Goal: Task Accomplishment & Management: Complete application form

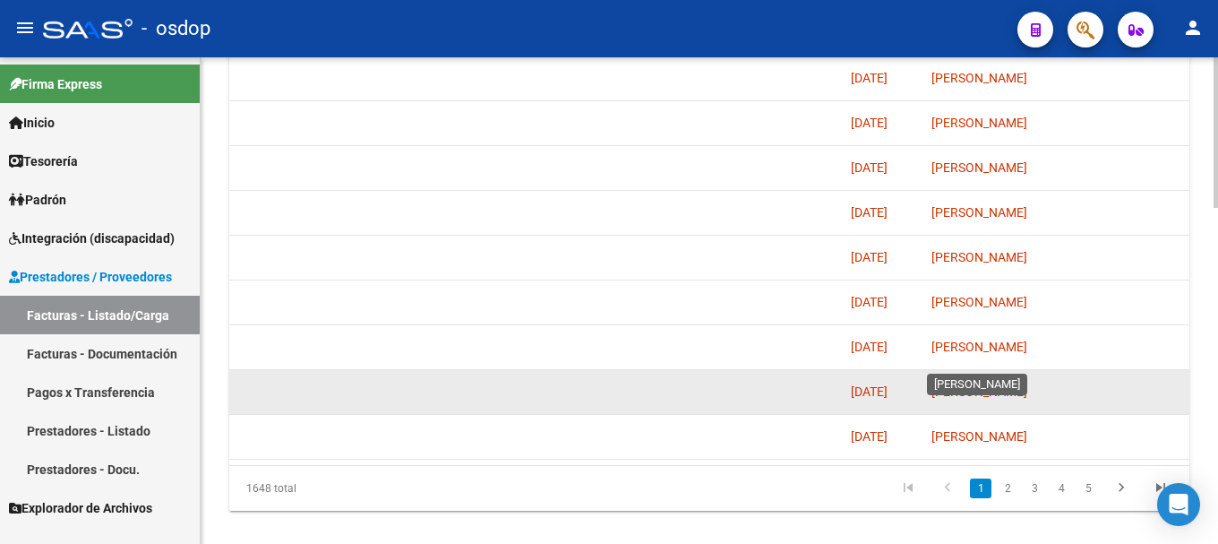
scroll to position [1081, 0]
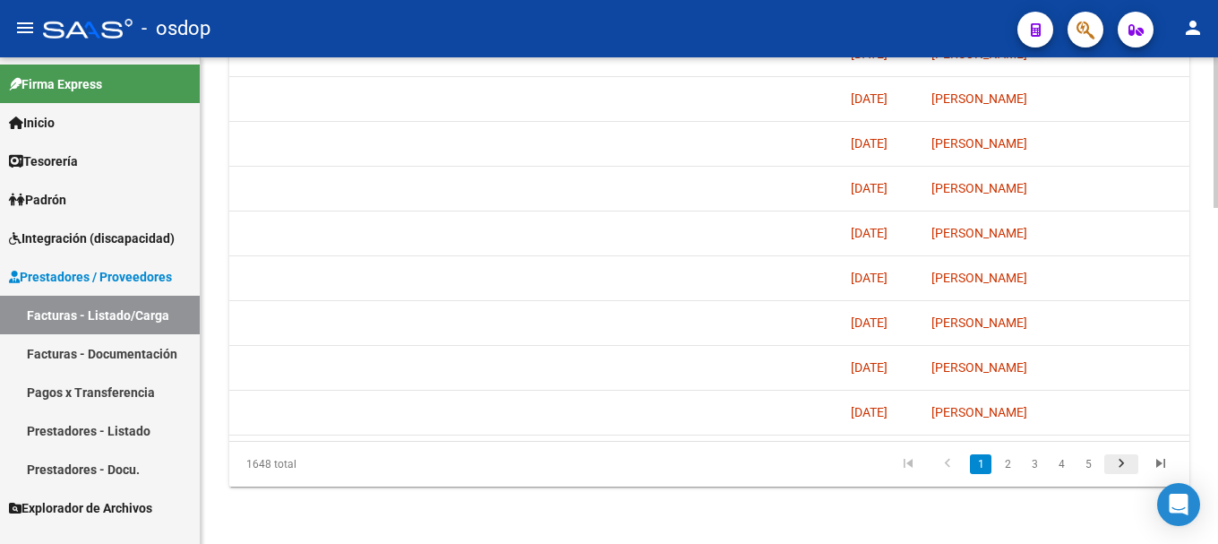
click at [1125, 462] on icon "go to next page" at bounding box center [1120, 465] width 23 height 21
click at [1117, 461] on icon "go to next page" at bounding box center [1120, 465] width 23 height 21
click at [1117, 467] on icon "go to next page" at bounding box center [1120, 465] width 23 height 21
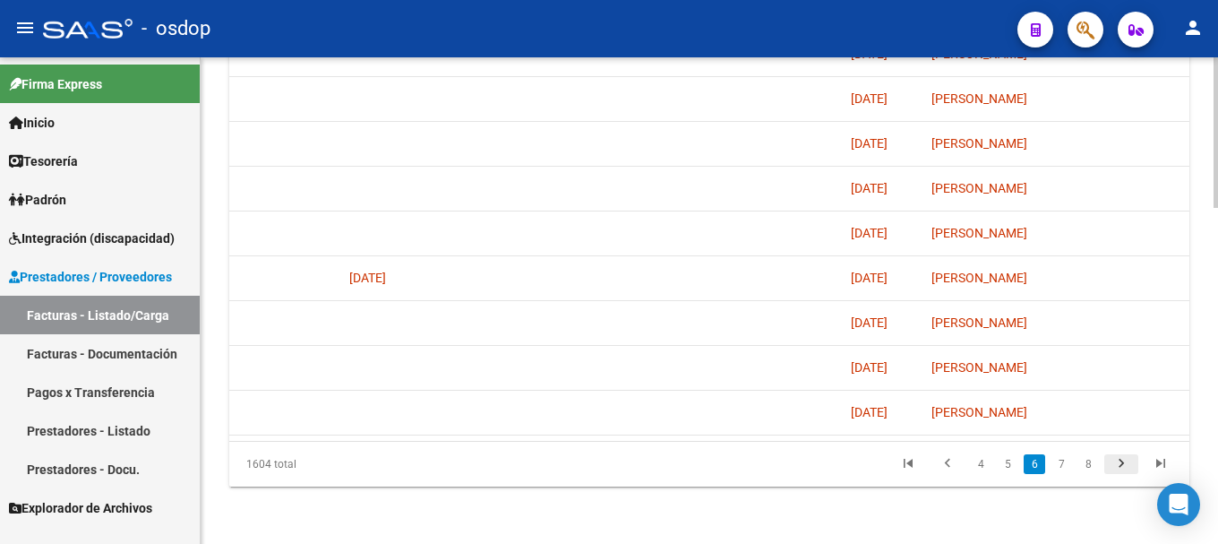
click at [1117, 467] on icon "go to next page" at bounding box center [1120, 465] width 23 height 21
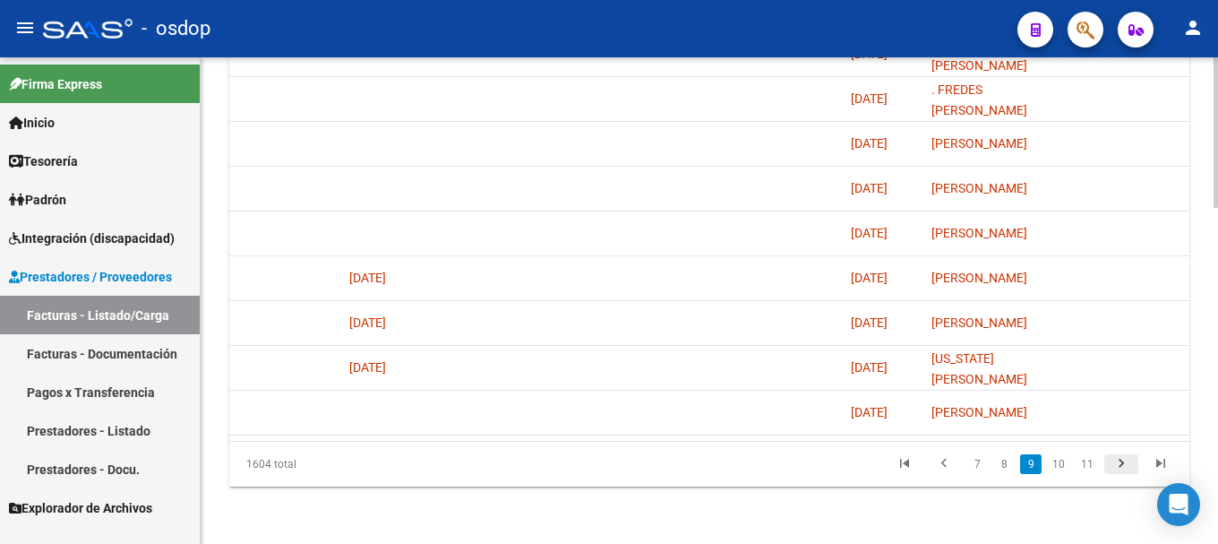
click at [1117, 467] on icon "go to next page" at bounding box center [1120, 465] width 23 height 21
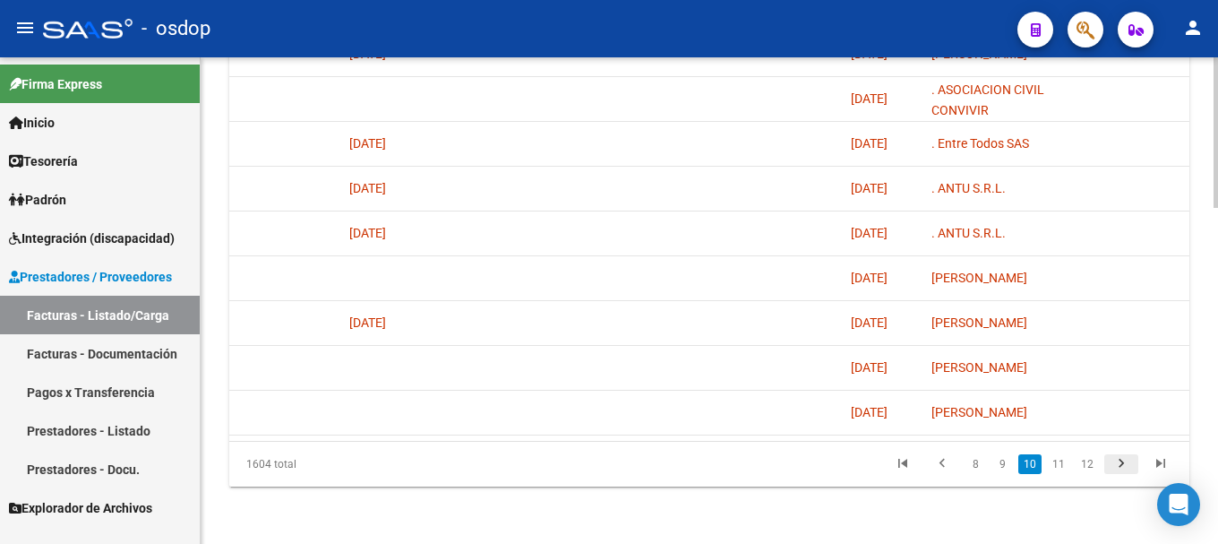
click at [1117, 467] on icon "go to next page" at bounding box center [1120, 465] width 23 height 21
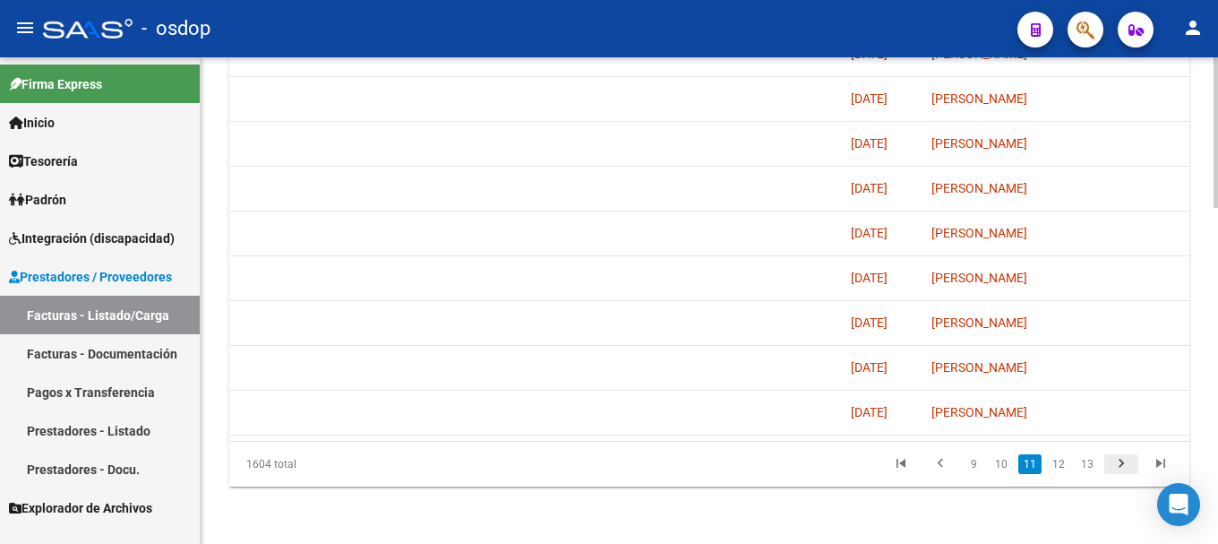
click at [1117, 467] on icon "go to next page" at bounding box center [1120, 465] width 23 height 21
click at [1118, 467] on icon "go to next page" at bounding box center [1120, 465] width 23 height 21
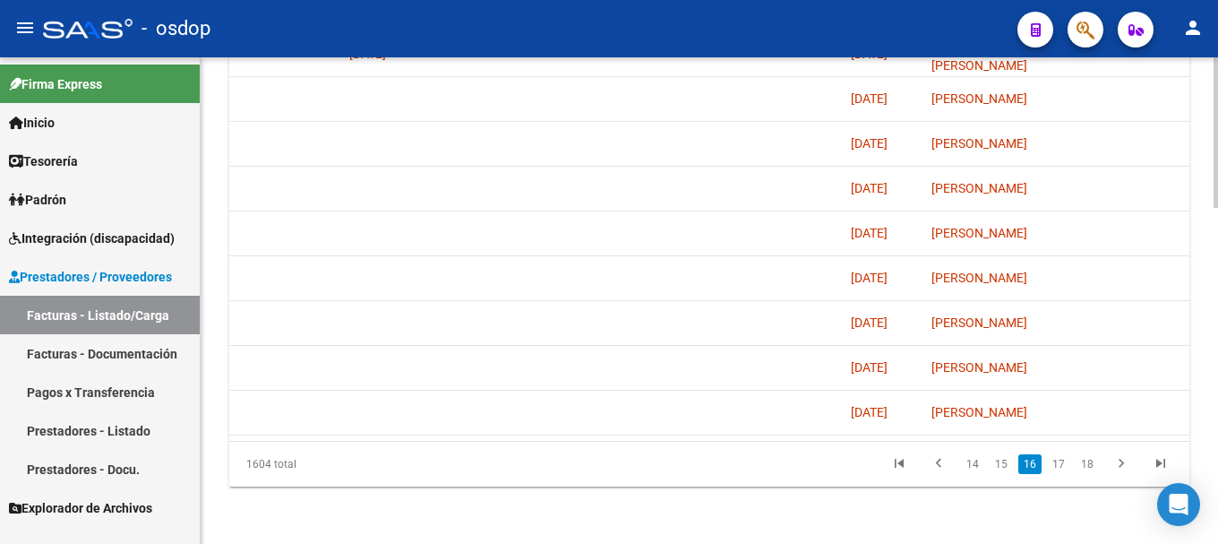
click at [1118, 467] on icon "go to next page" at bounding box center [1120, 465] width 23 height 21
click at [1120, 465] on icon "go to next page" at bounding box center [1120, 465] width 23 height 21
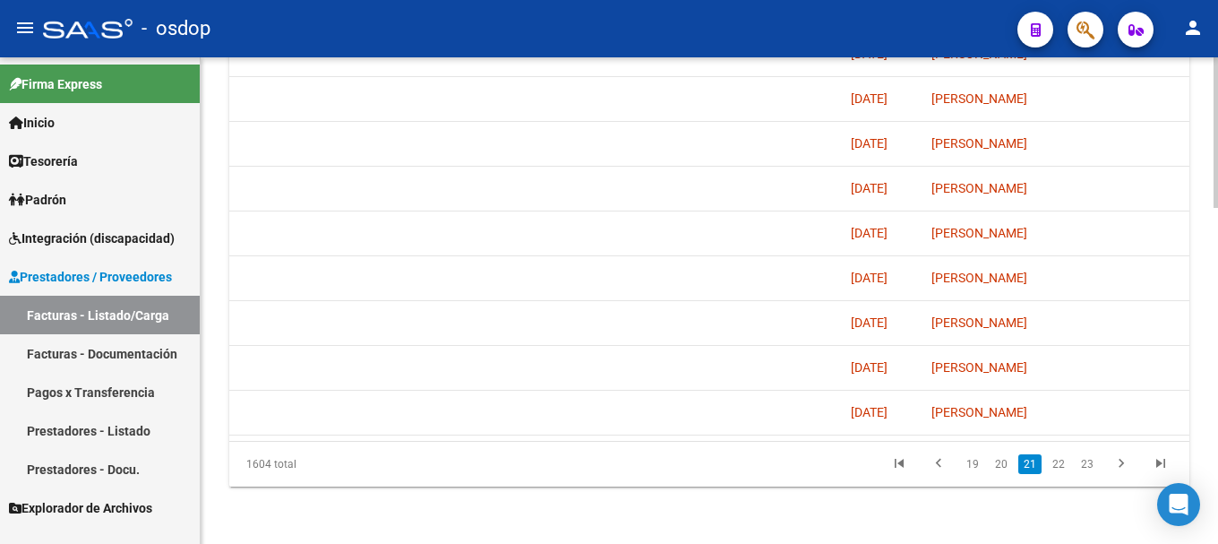
click at [1120, 465] on icon "go to next page" at bounding box center [1120, 465] width 23 height 21
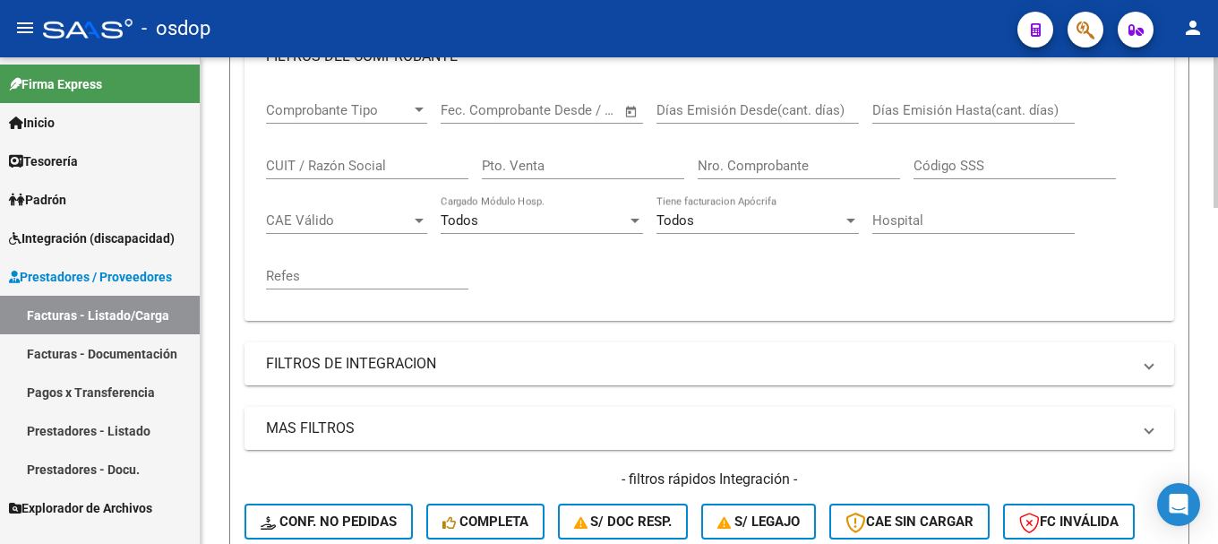
scroll to position [544, 0]
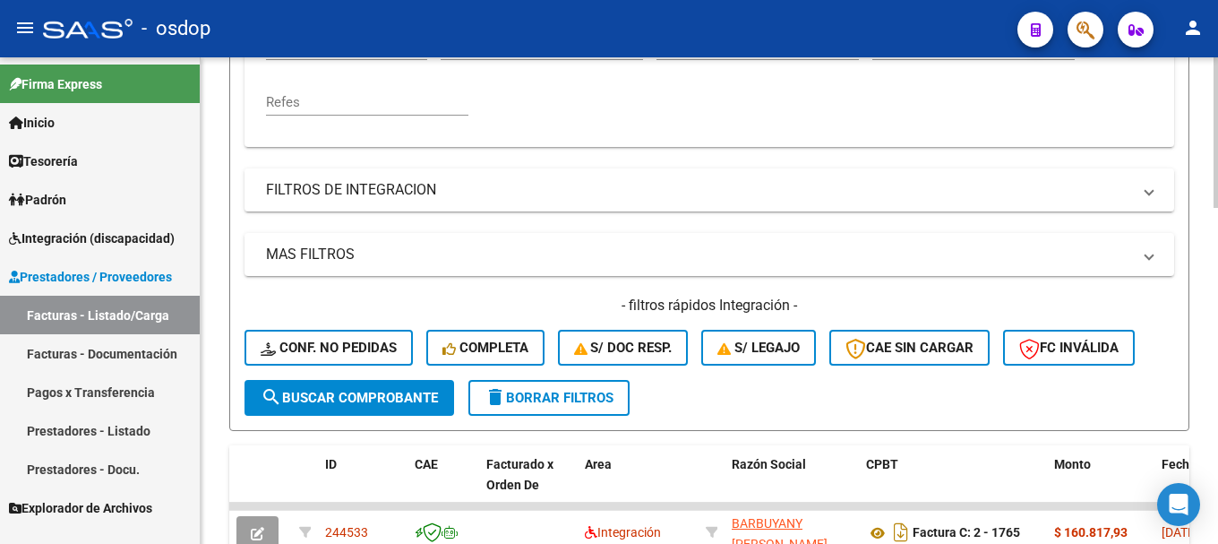
click at [546, 400] on span "delete Borrar Filtros" at bounding box center [548, 398] width 129 height 16
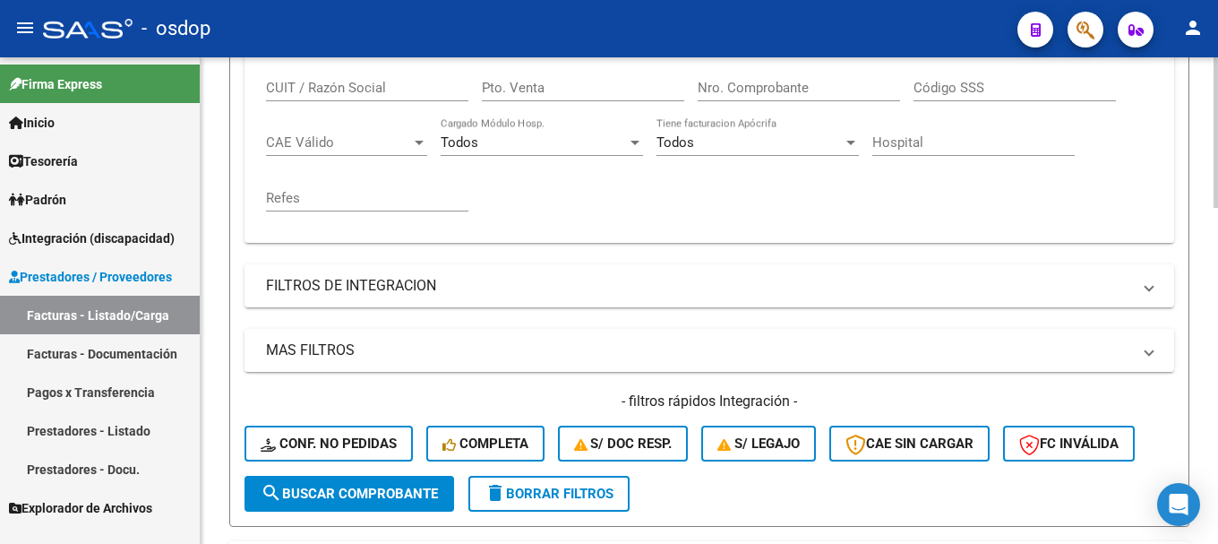
scroll to position [537, 0]
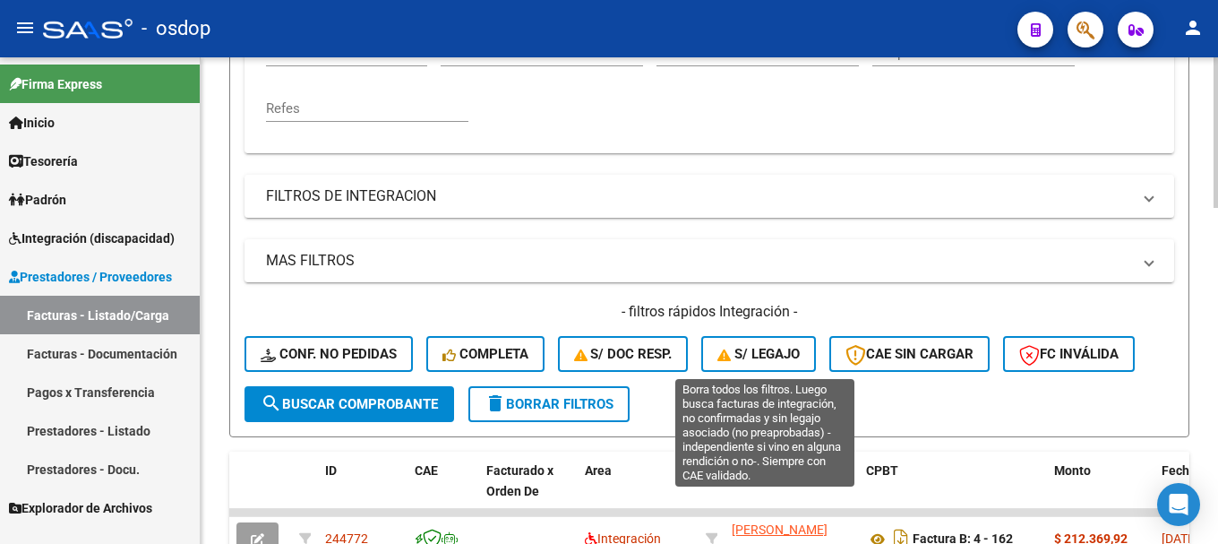
click at [751, 355] on span "S/ legajo" at bounding box center [758, 354] width 82 height 16
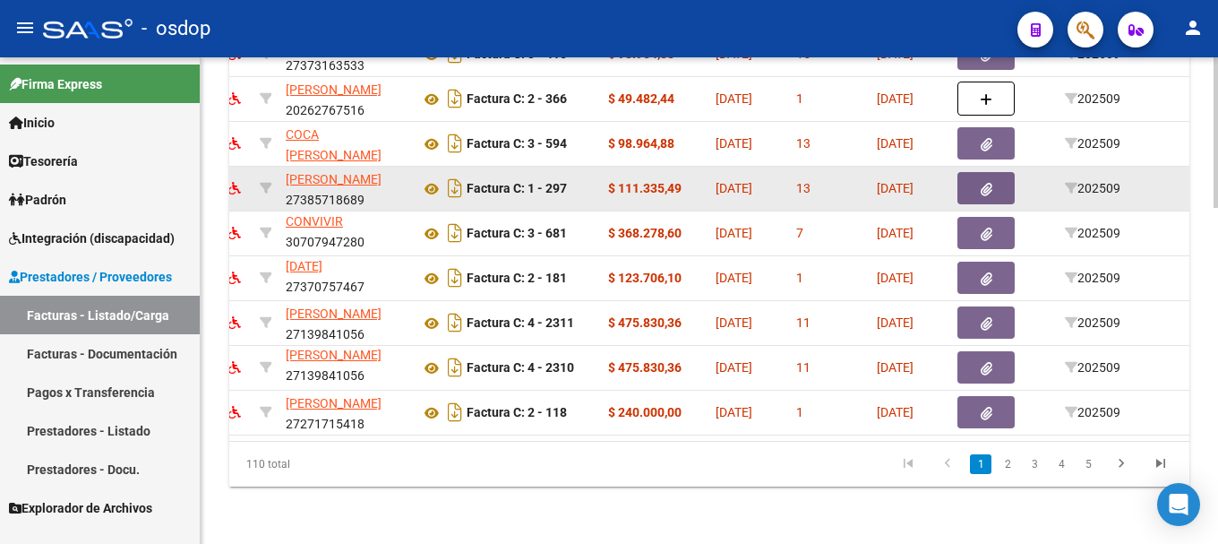
scroll to position [0, 0]
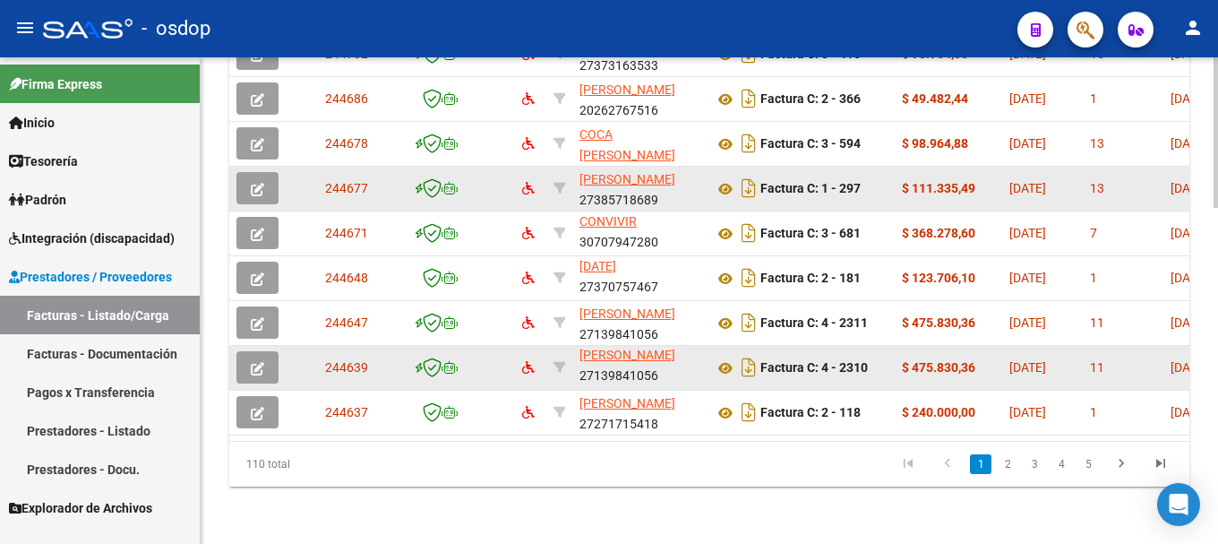
click at [253, 362] on icon "button" at bounding box center [257, 368] width 13 height 13
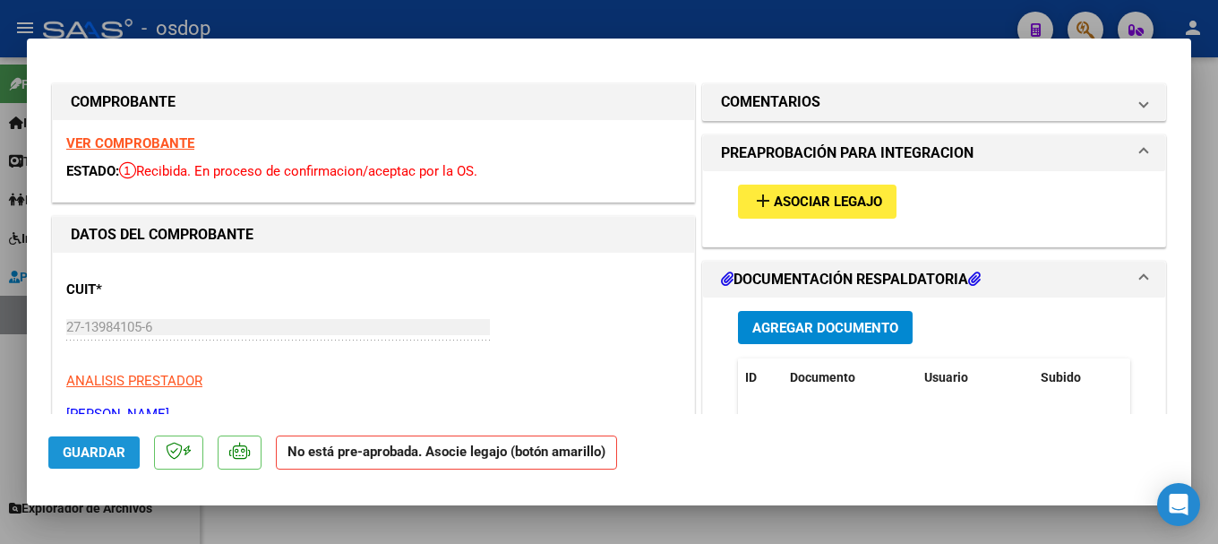
click at [94, 460] on button "Guardar" at bounding box center [93, 452] width 91 height 32
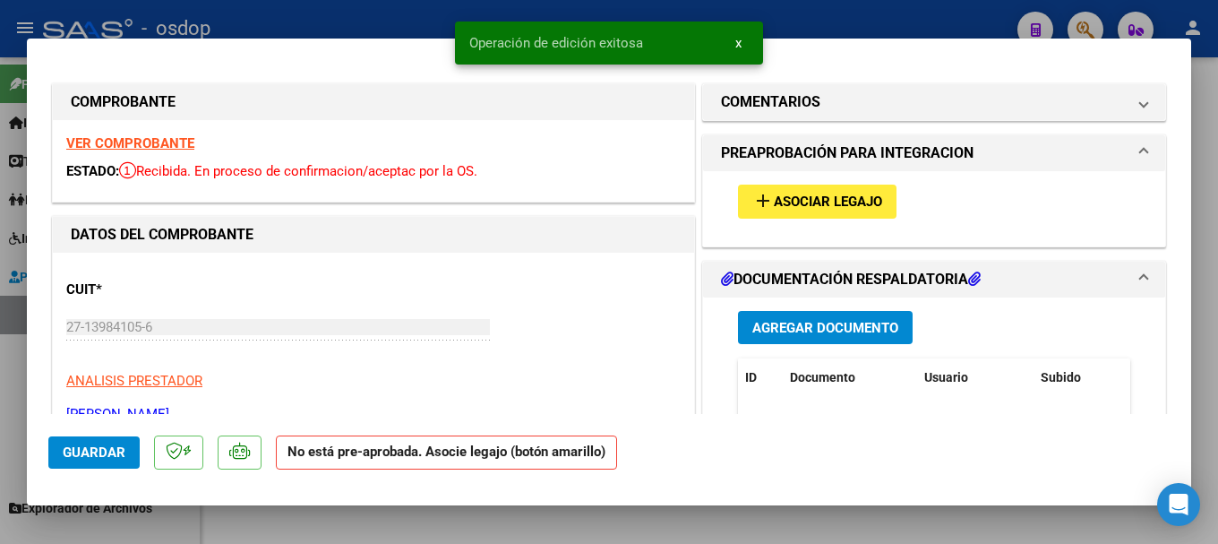
drag, startPoint x: 484, startPoint y: 41, endPoint x: 657, endPoint y: 54, distance: 174.2
click at [657, 54] on snack-bar-container "Operación de edición exitosa x" at bounding box center [609, 42] width 308 height 43
copy span "Operación de edición exitosa"
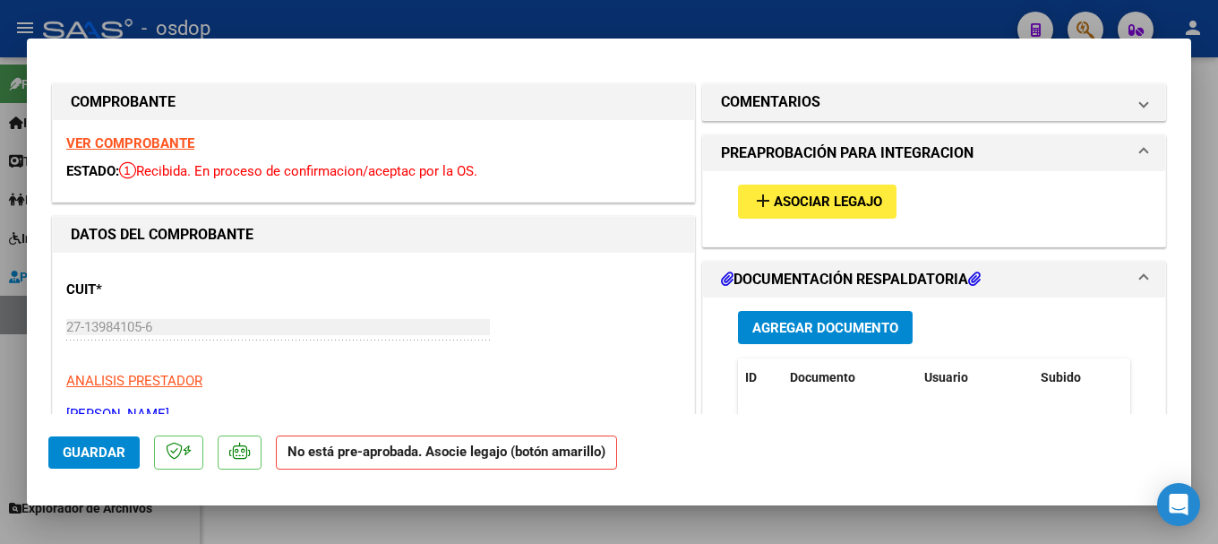
type input "$ 0,00"
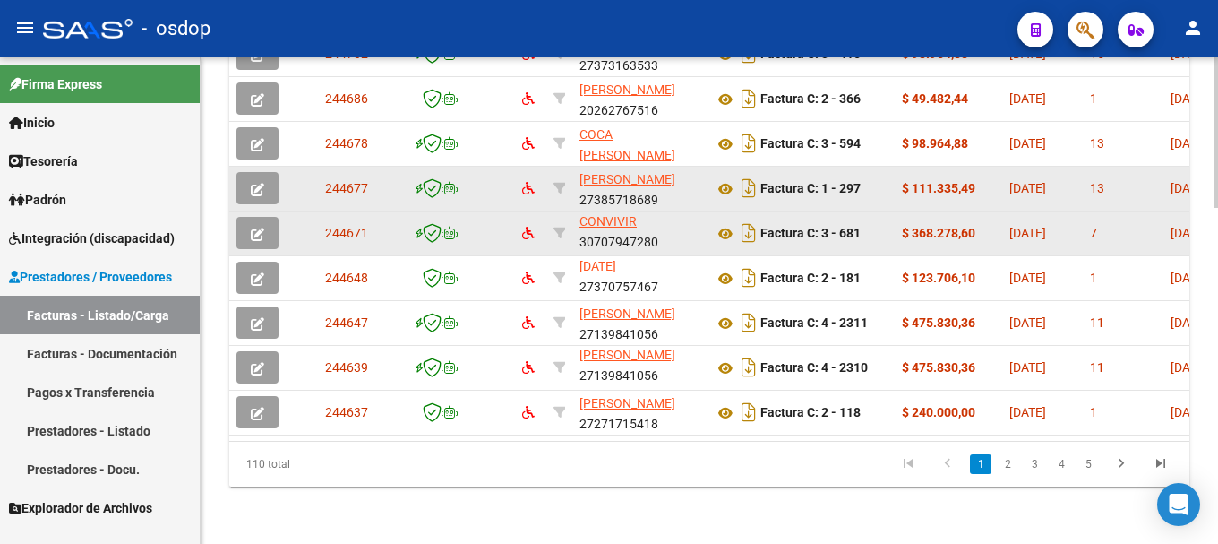
scroll to position [1081, 0]
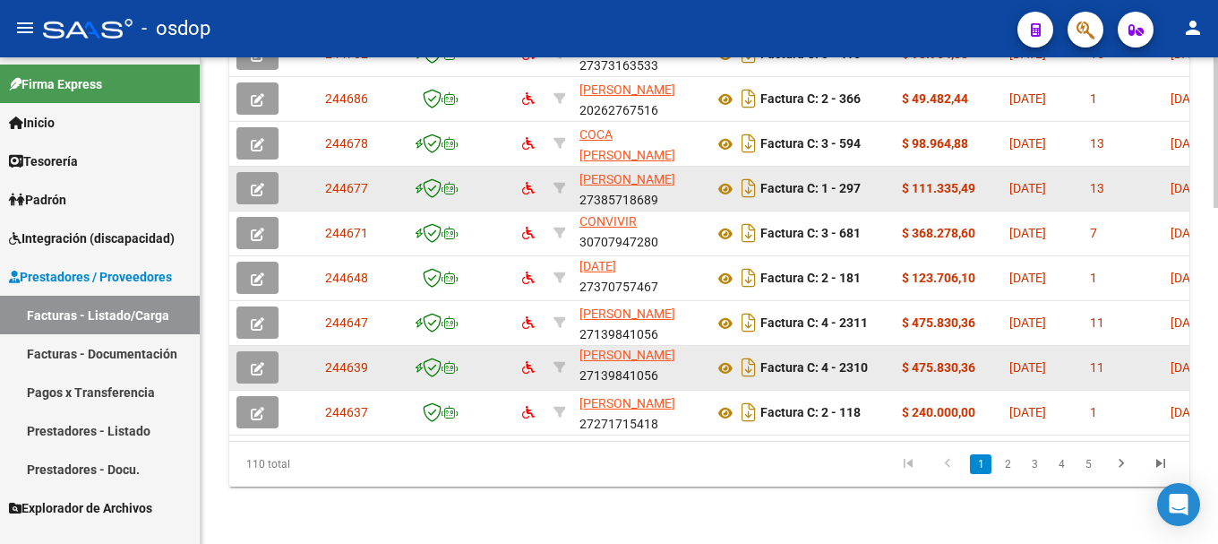
click at [258, 362] on icon "button" at bounding box center [257, 368] width 13 height 13
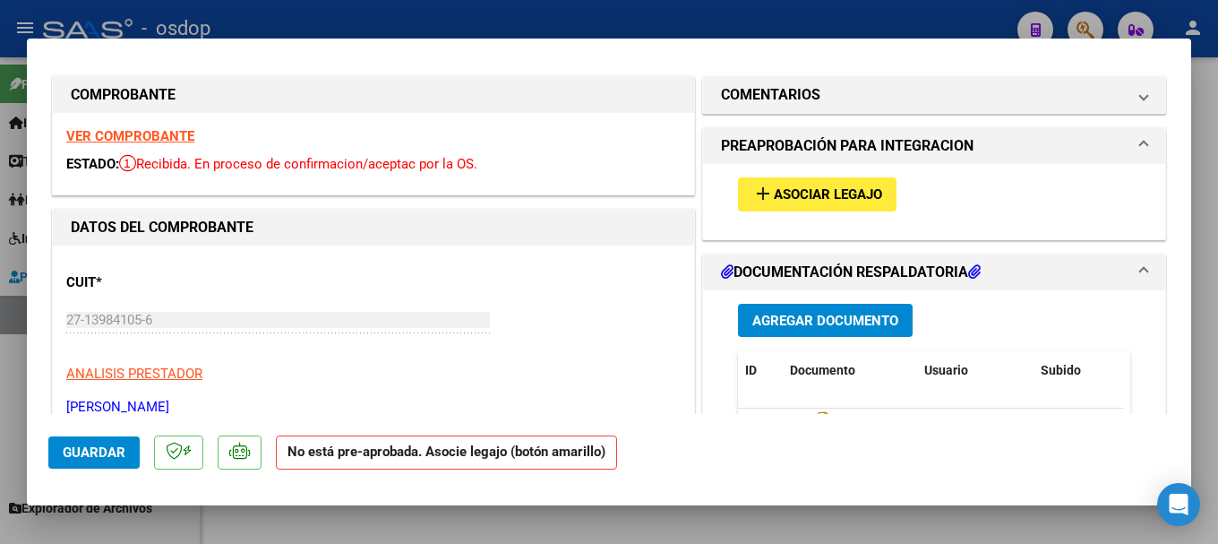
scroll to position [0, 0]
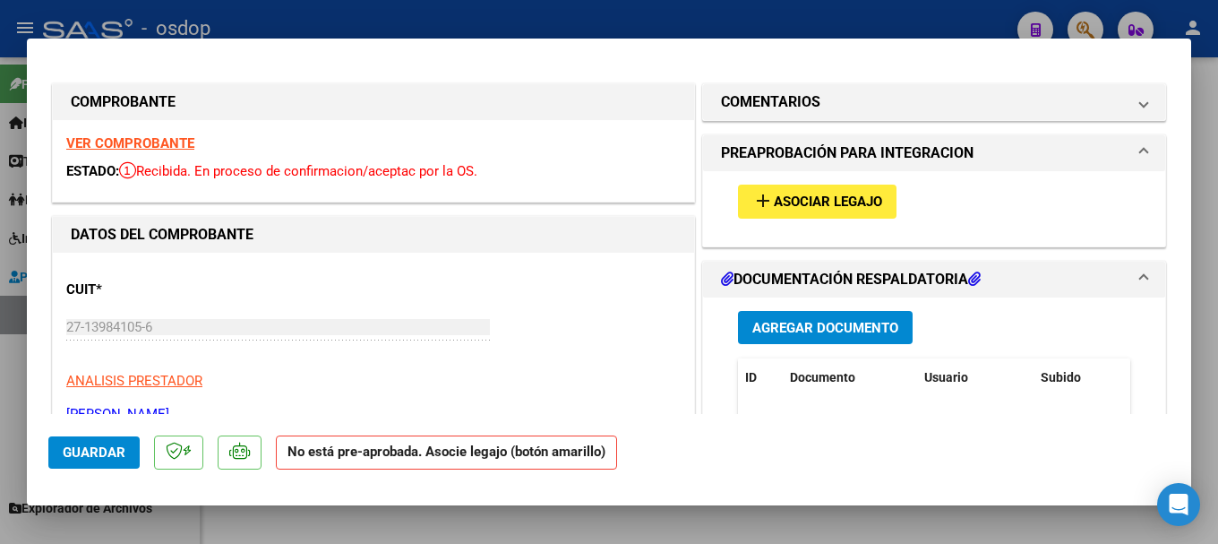
click at [822, 206] on span "Asociar Legajo" at bounding box center [828, 202] width 108 height 16
type input "$ 0,00"
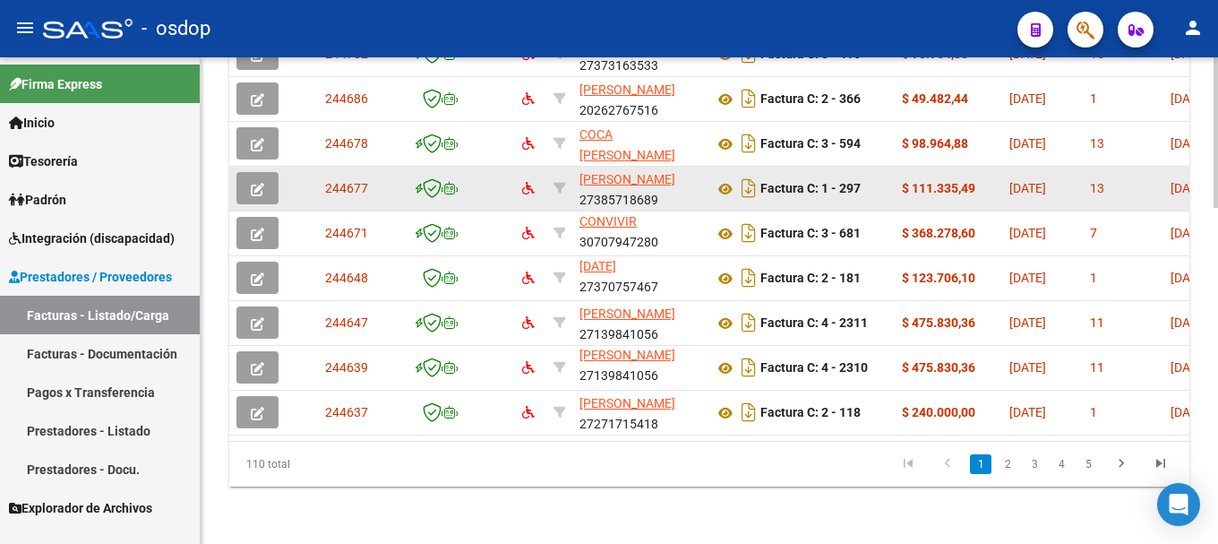
scroll to position [1081, 0]
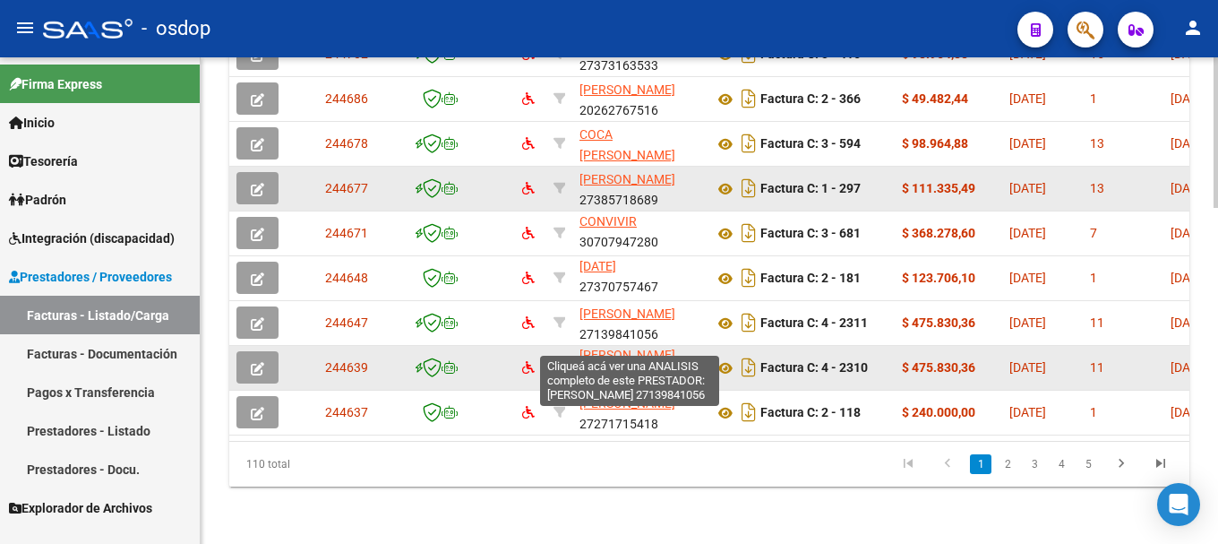
click at [611, 347] on span "[PERSON_NAME]" at bounding box center [627, 354] width 96 height 14
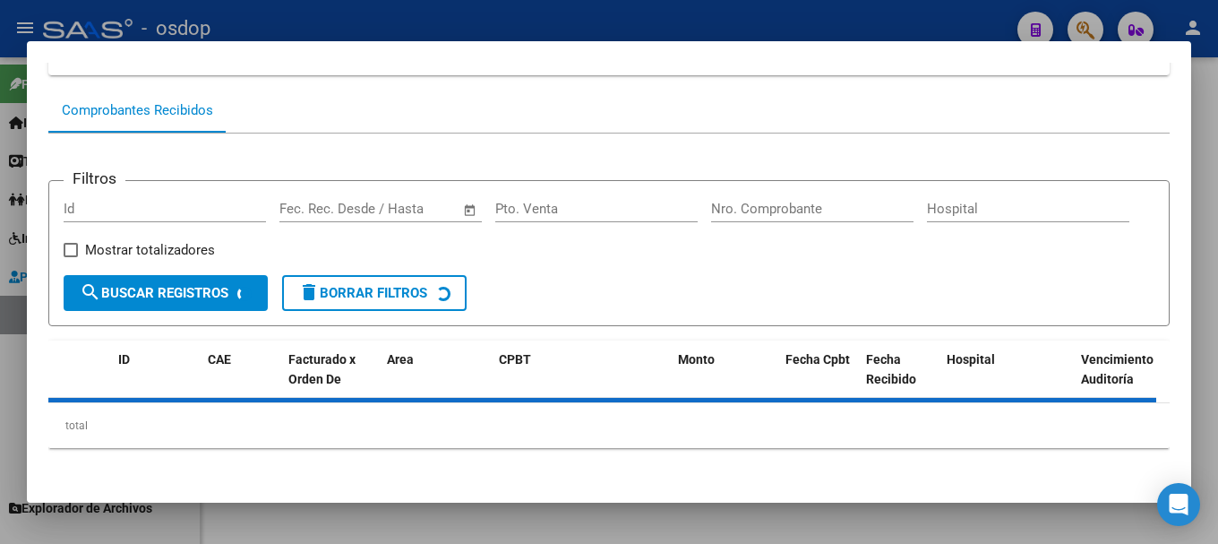
scroll to position [0, 0]
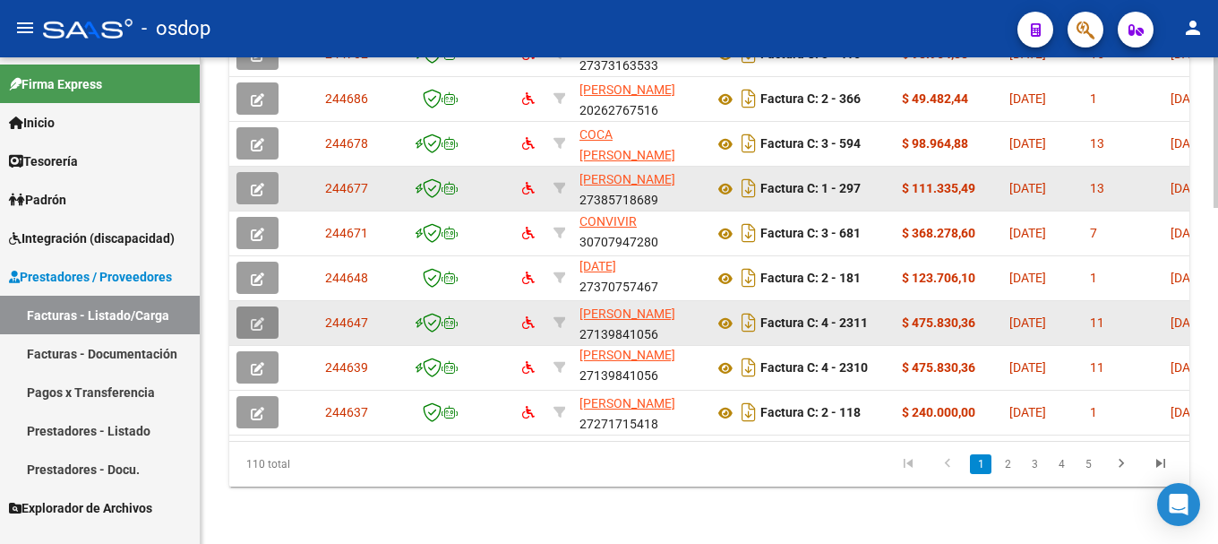
click at [259, 317] on icon "button" at bounding box center [257, 323] width 13 height 13
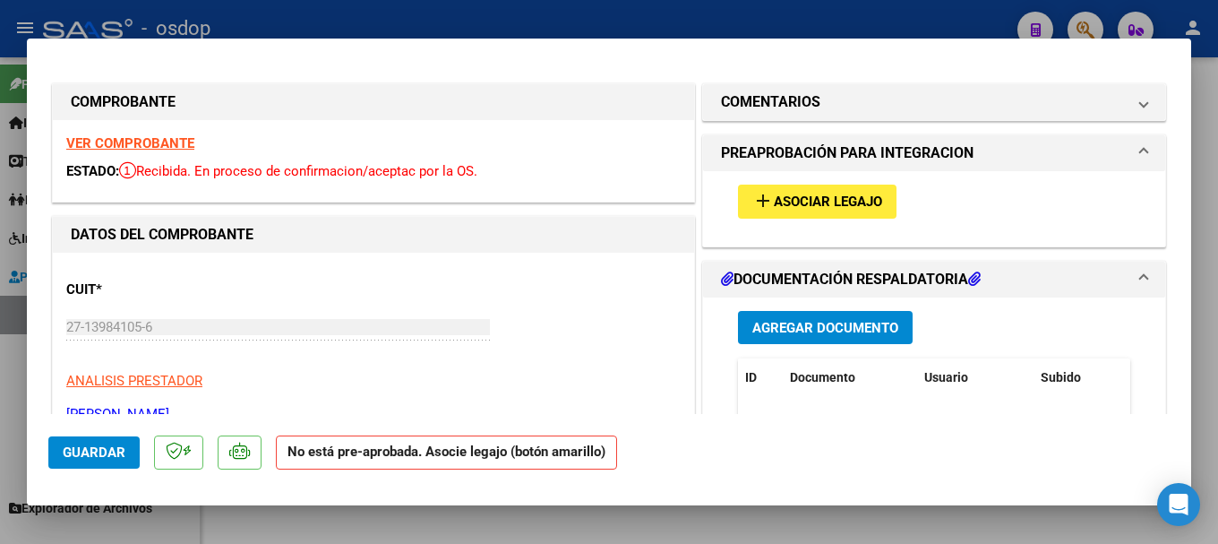
type input "$ 0,00"
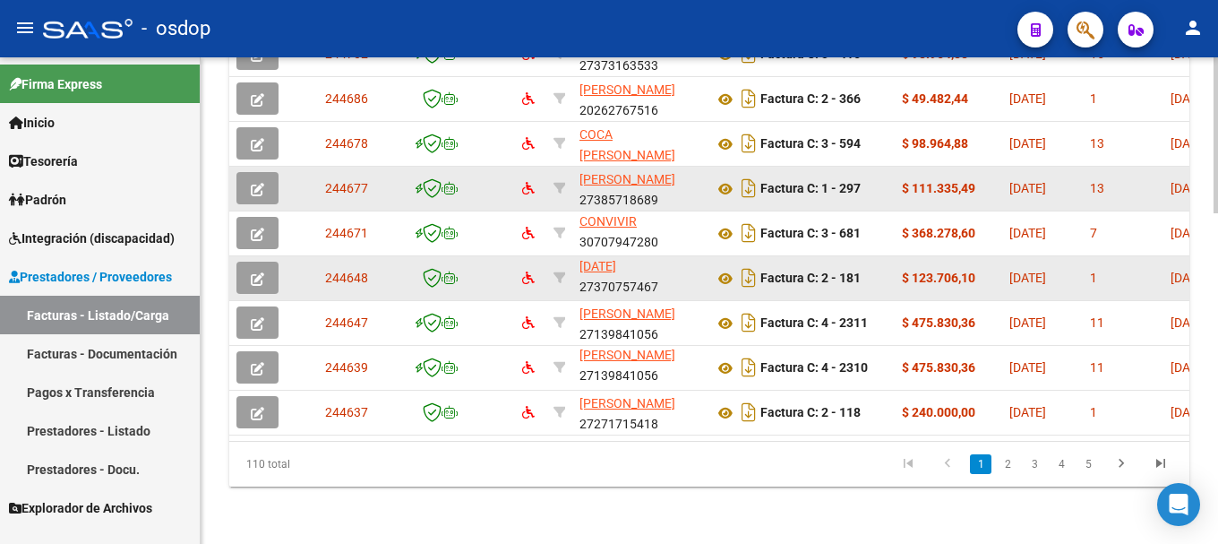
scroll to position [1081, 0]
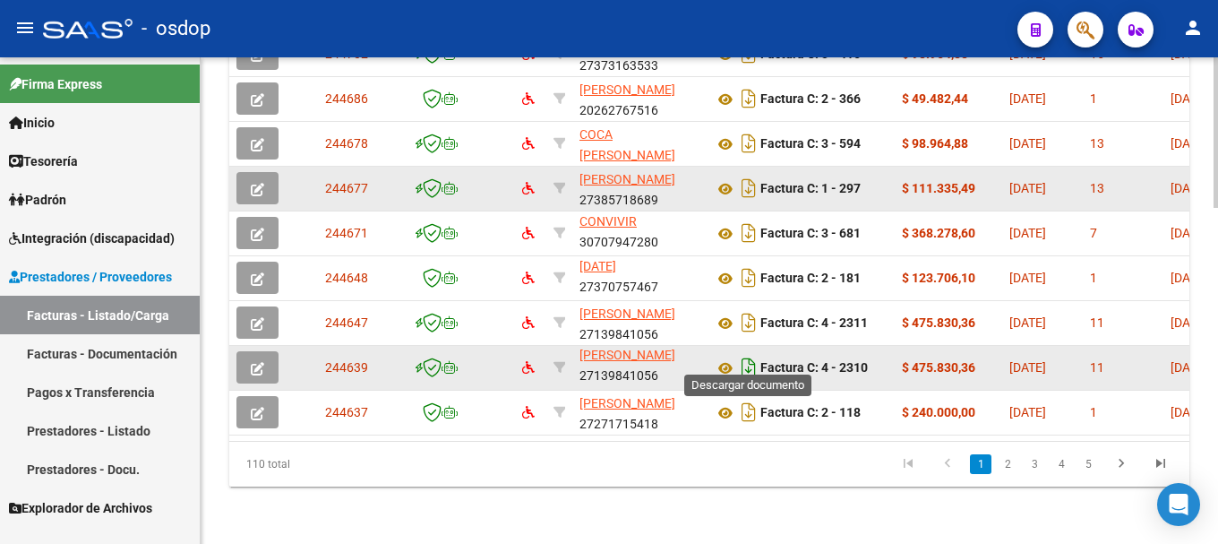
click at [749, 355] on icon "Descargar documento" at bounding box center [748, 367] width 23 height 29
click at [259, 362] on icon "button" at bounding box center [257, 368] width 13 height 13
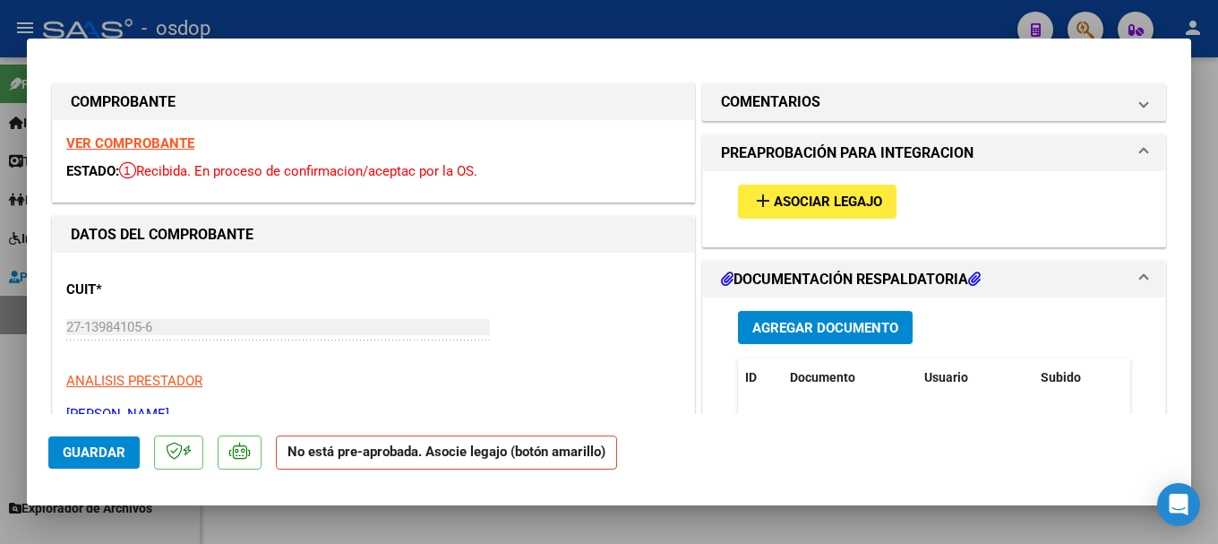
click at [807, 197] on span "Asociar Legajo" at bounding box center [828, 202] width 108 height 16
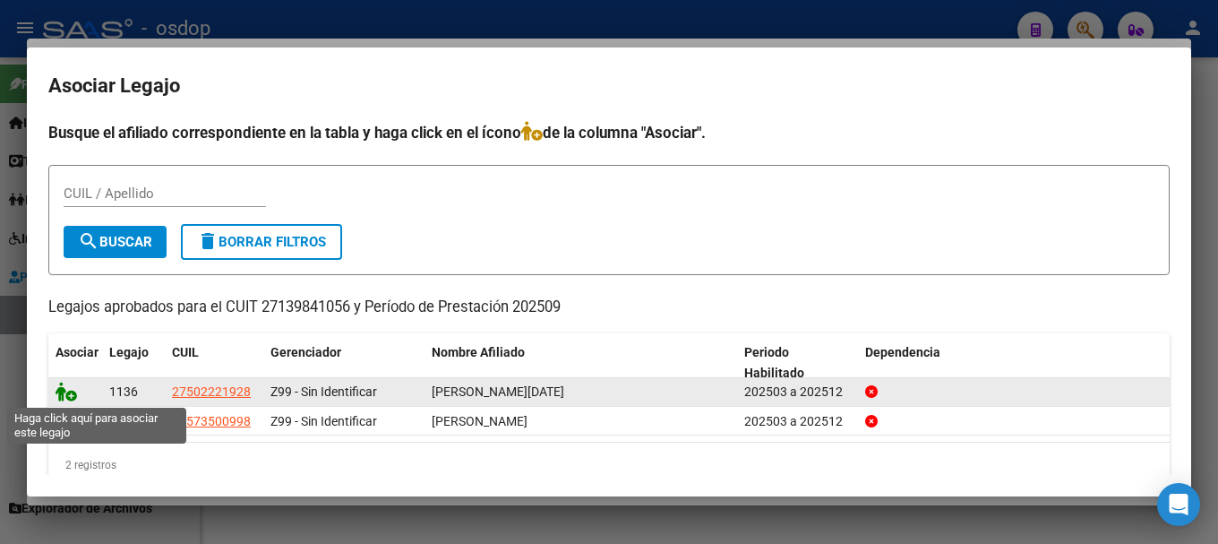
click at [60, 392] on icon at bounding box center [66, 391] width 21 height 20
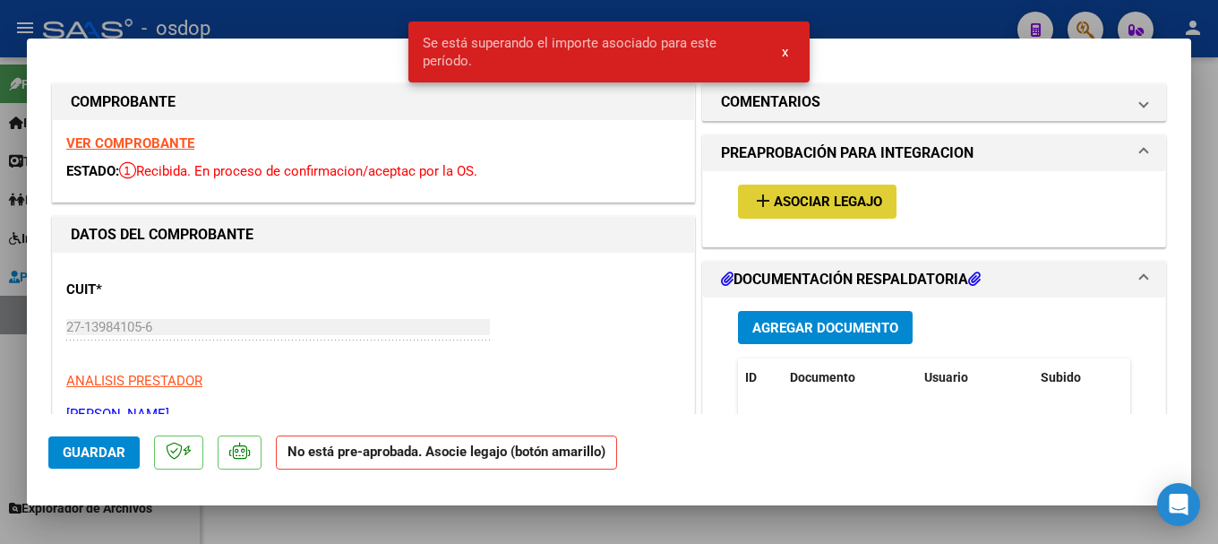
type input "$ 0,00"
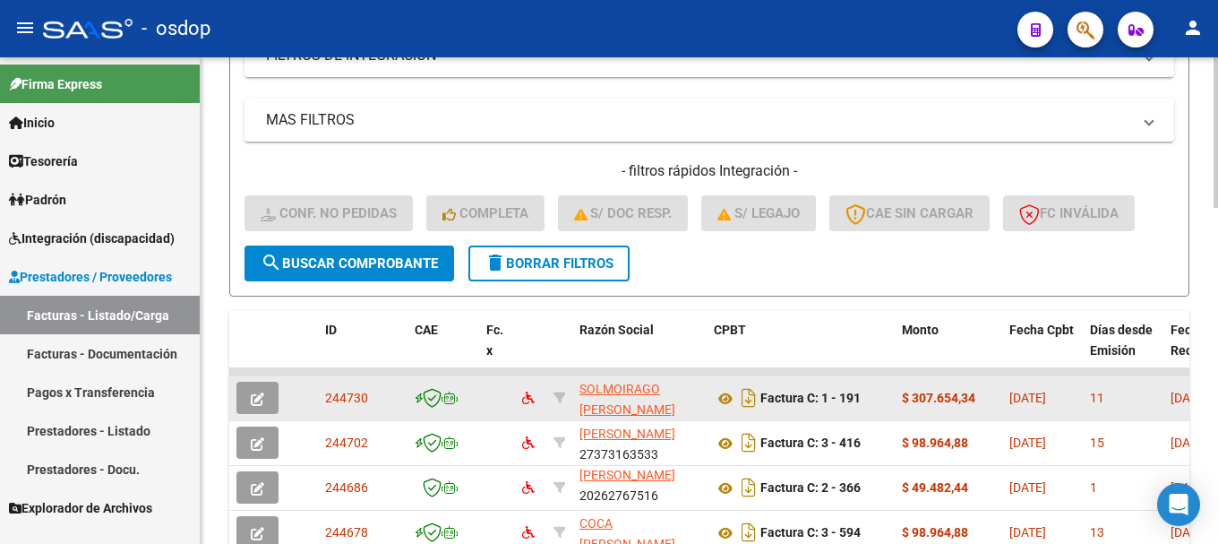
scroll to position [716, 0]
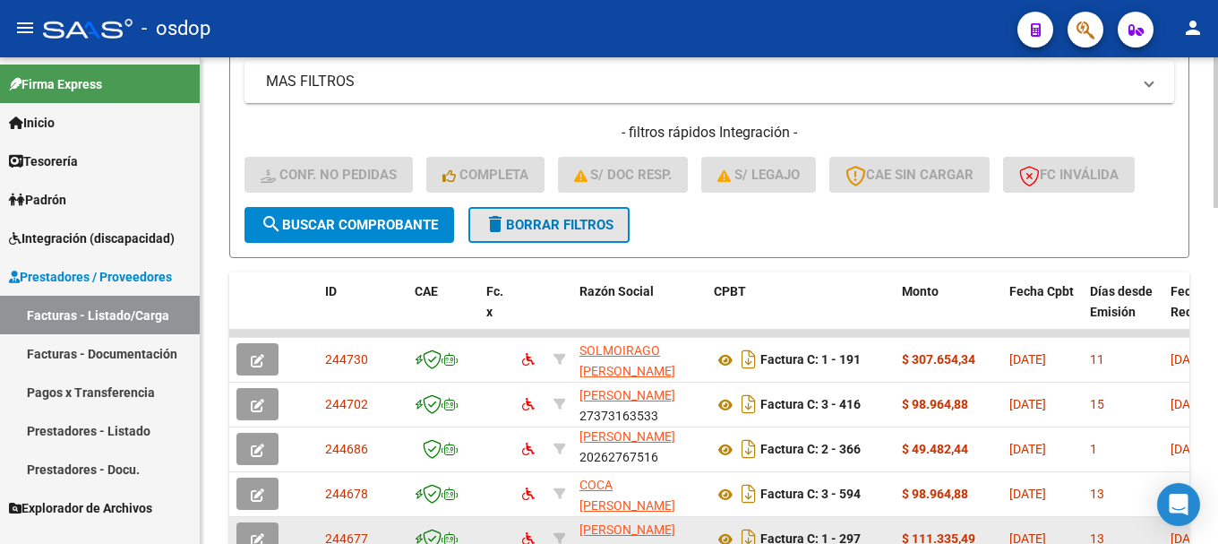
click at [560, 227] on span "delete Borrar Filtros" at bounding box center [548, 225] width 129 height 16
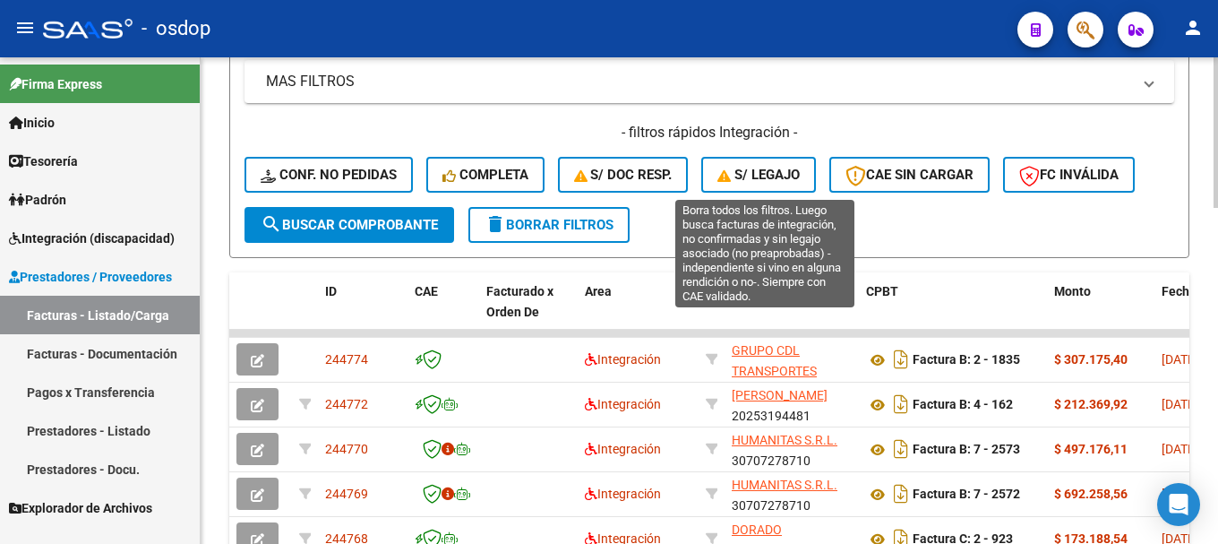
click at [774, 171] on span "S/ legajo" at bounding box center [758, 175] width 82 height 16
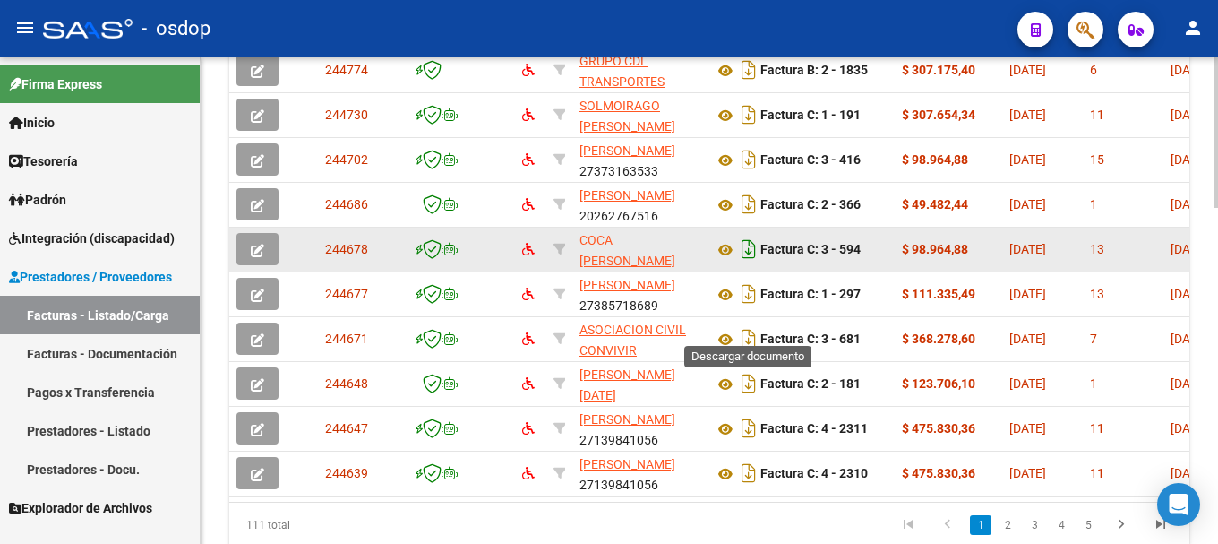
scroll to position [1075, 0]
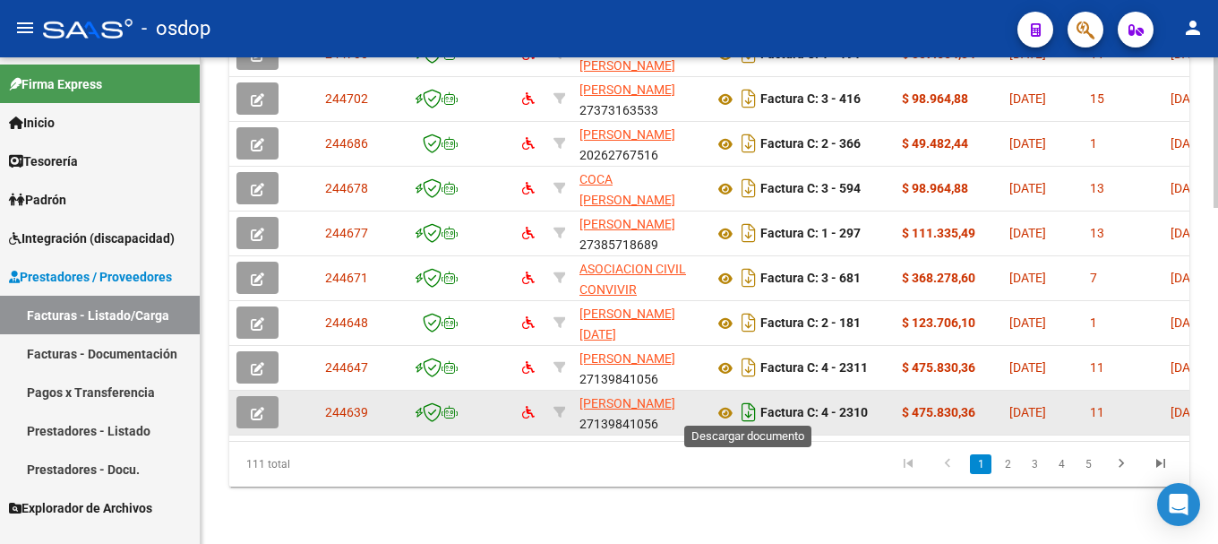
click at [749, 407] on icon "Descargar documento" at bounding box center [748, 412] width 23 height 29
click at [255, 407] on icon "button" at bounding box center [257, 413] width 13 height 13
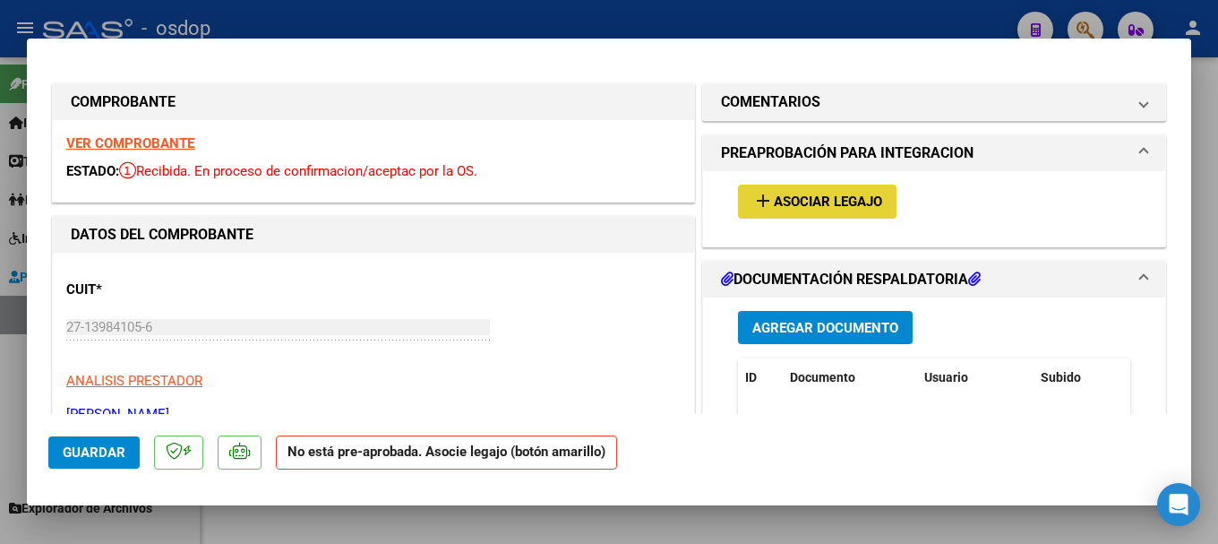
click at [774, 203] on span "Asociar Legajo" at bounding box center [828, 202] width 108 height 16
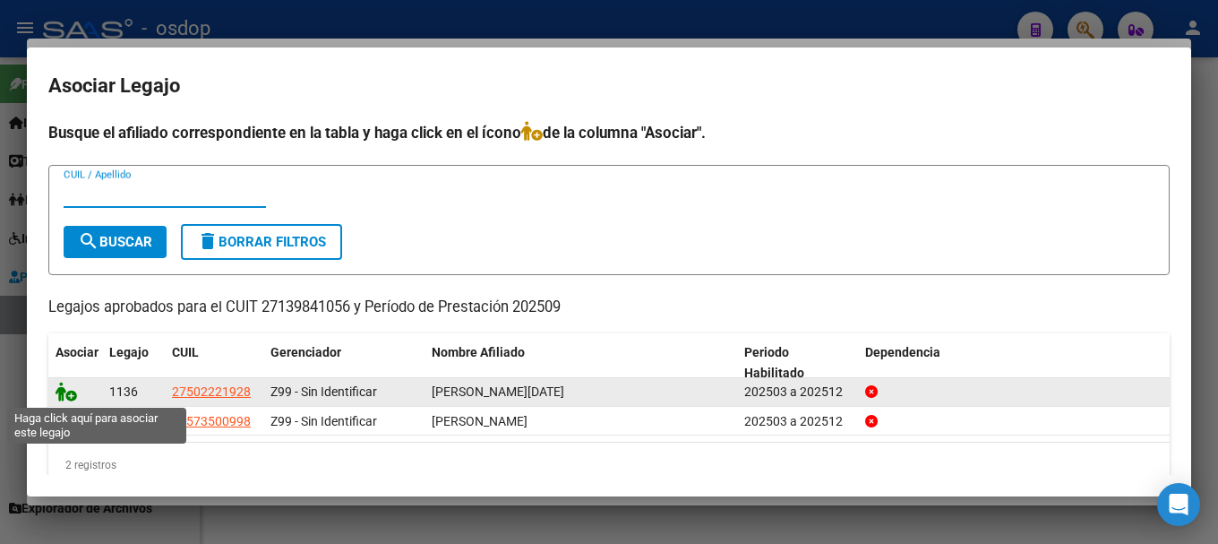
click at [60, 391] on icon at bounding box center [66, 391] width 21 height 20
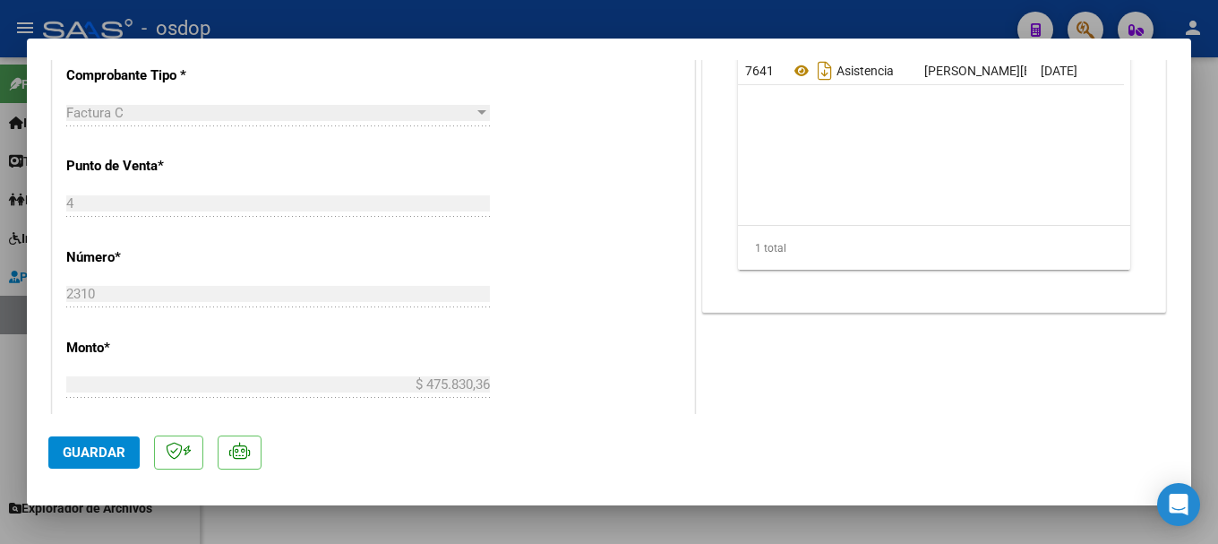
scroll to position [716, 0]
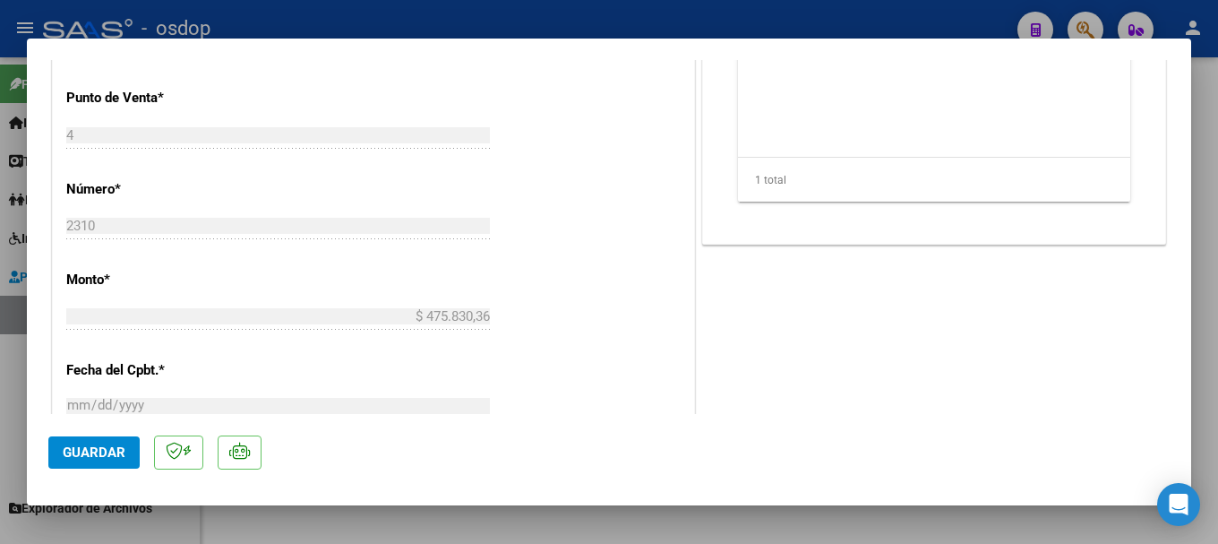
click at [84, 449] on span "Guardar" at bounding box center [94, 452] width 63 height 16
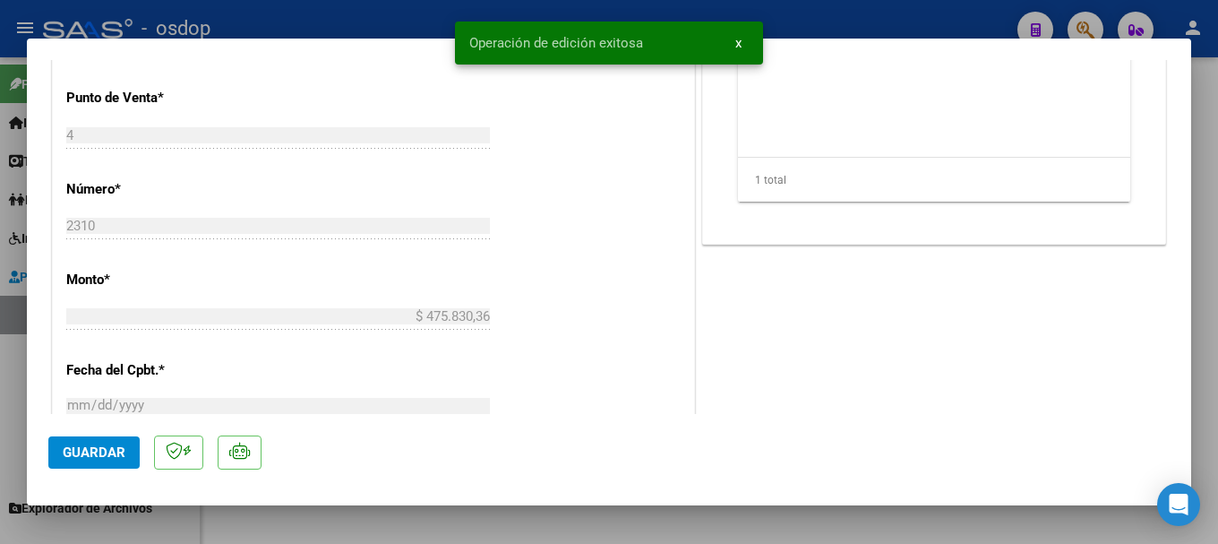
drag, startPoint x: 464, startPoint y: 41, endPoint x: 651, endPoint y: 51, distance: 187.4
click at [651, 51] on snack-bar-container "Operación de edición exitosa x" at bounding box center [609, 42] width 308 height 43
copy span "Operación de edición exitosa"
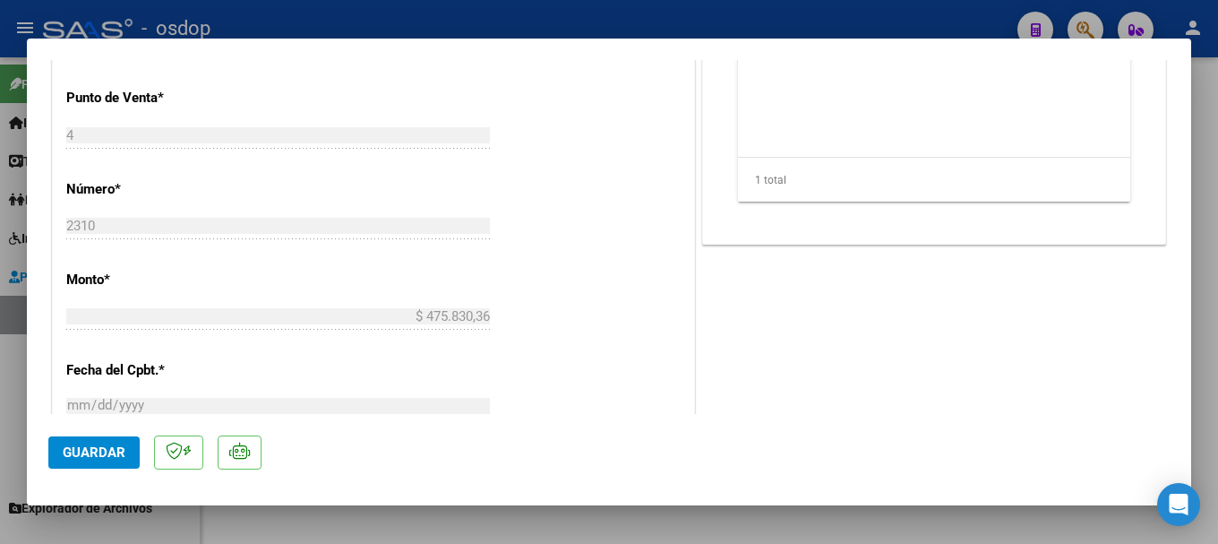
type input "$ 0,00"
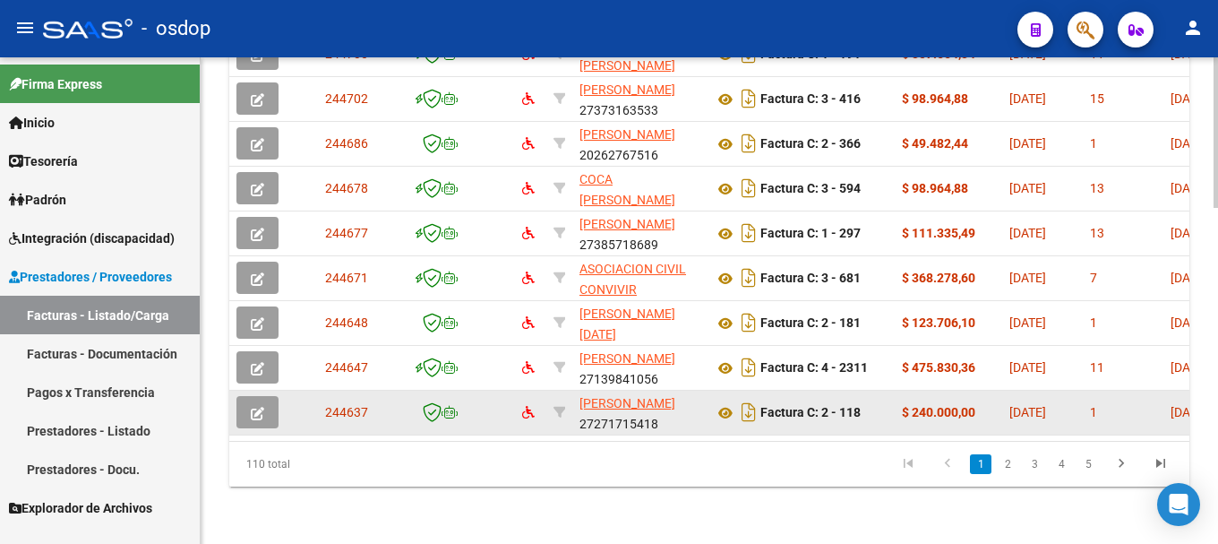
scroll to position [1075, 0]
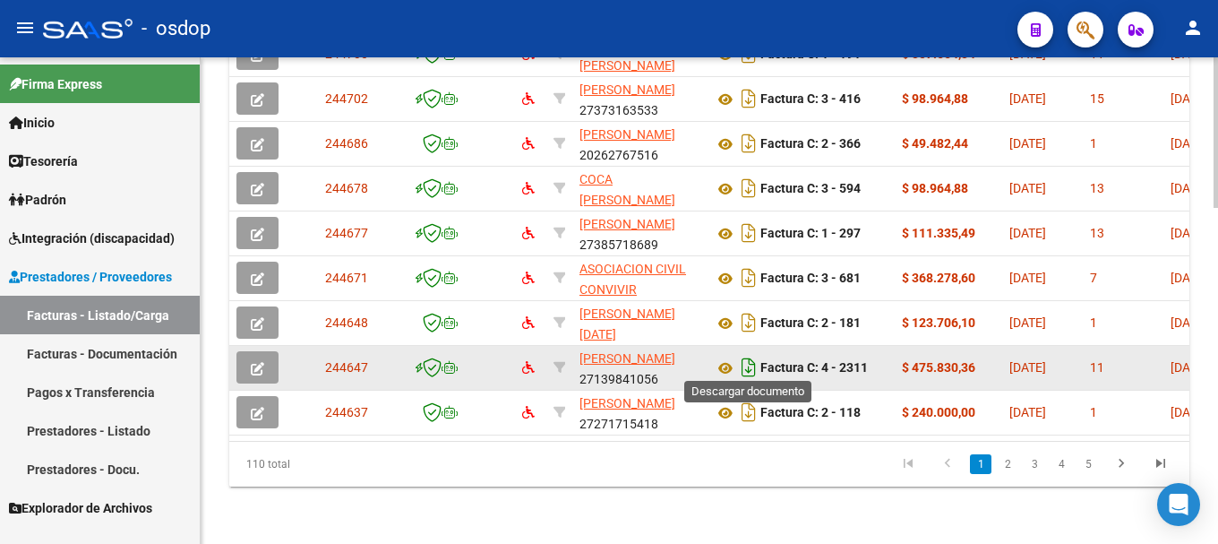
click at [750, 362] on icon "Descargar documento" at bounding box center [748, 367] width 23 height 29
click at [254, 362] on icon "button" at bounding box center [257, 368] width 13 height 13
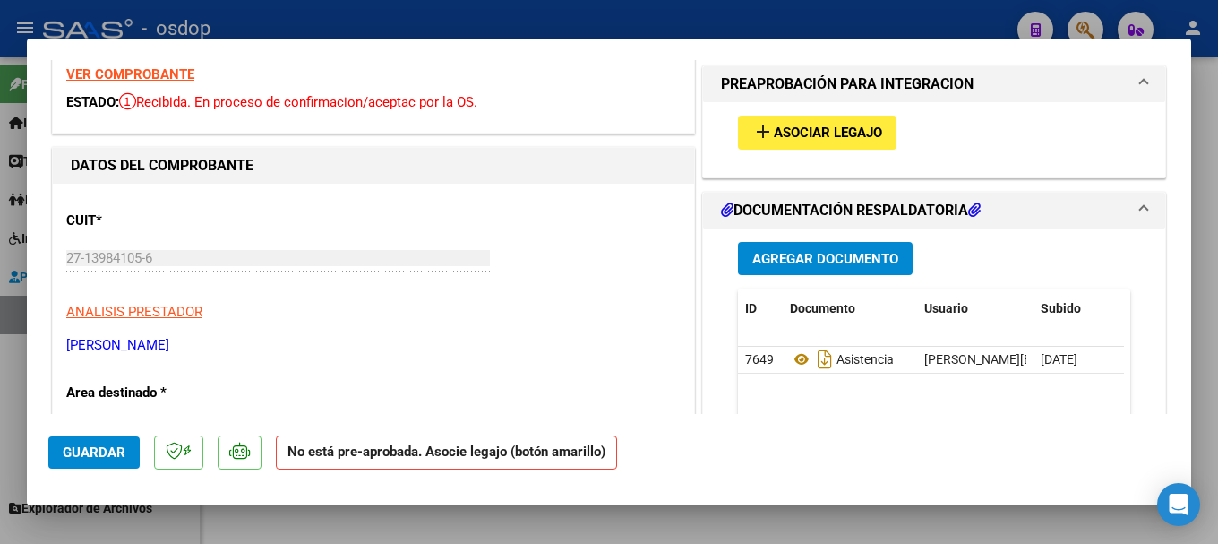
scroll to position [0, 0]
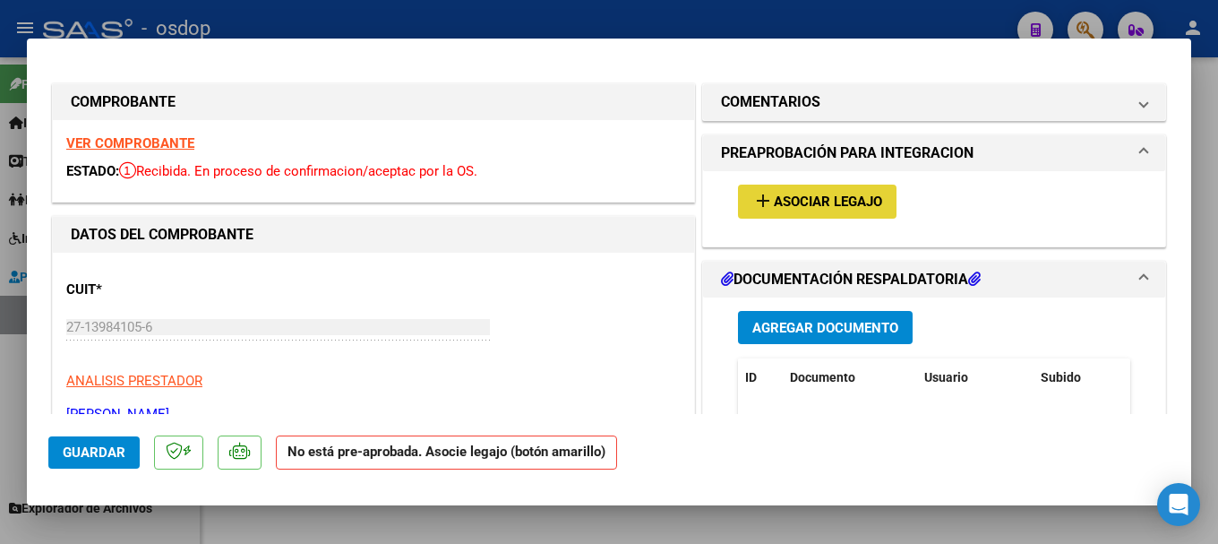
click at [778, 198] on span "Asociar Legajo" at bounding box center [828, 202] width 108 height 16
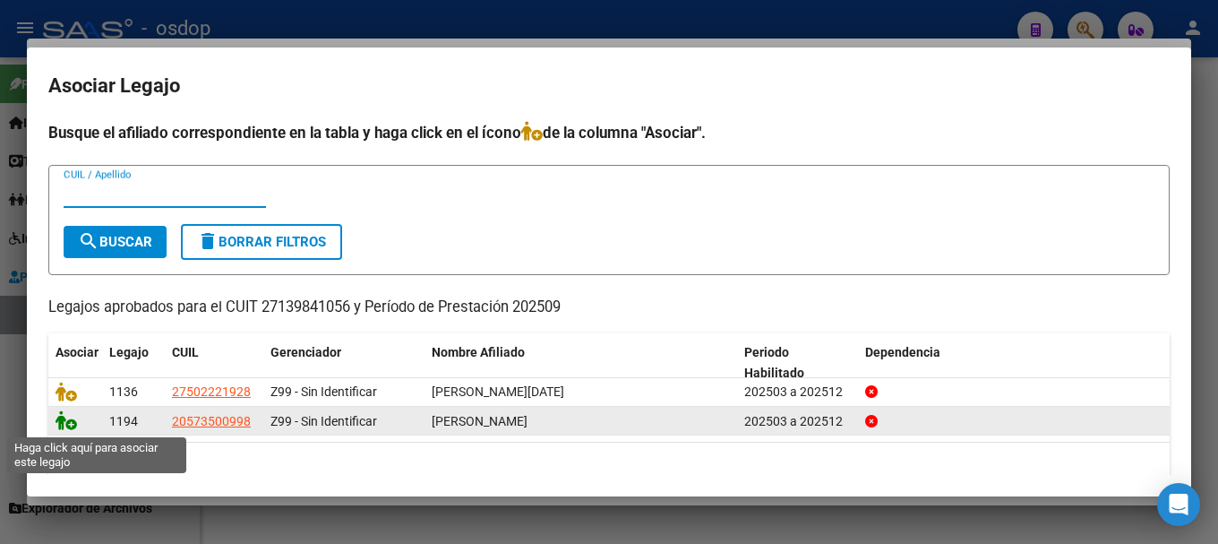
click at [58, 418] on icon at bounding box center [66, 420] width 21 height 20
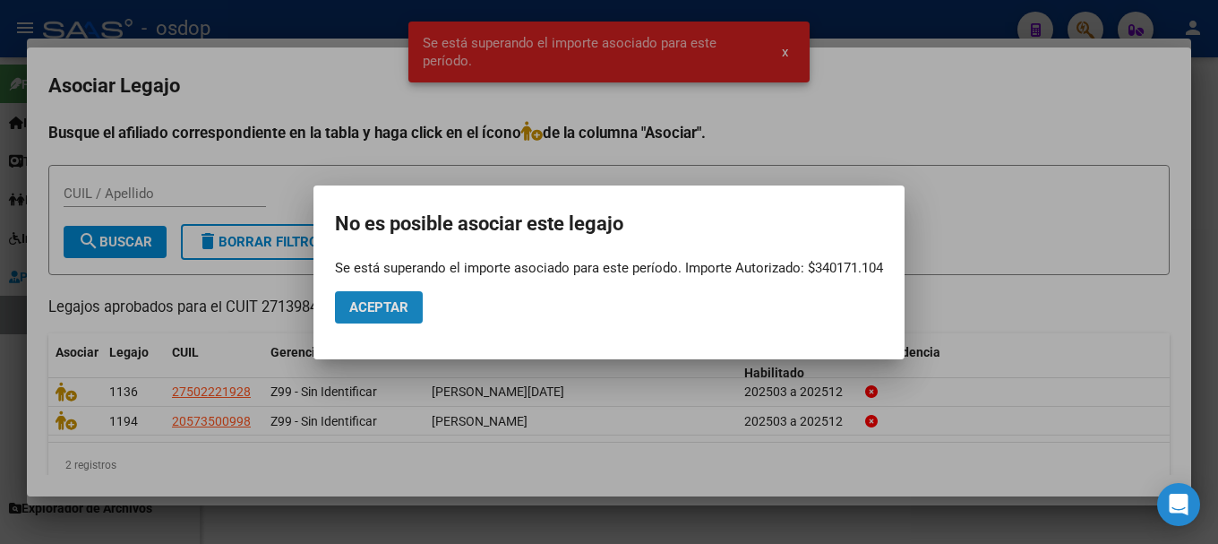
click at [392, 303] on span "Aceptar" at bounding box center [378, 307] width 59 height 16
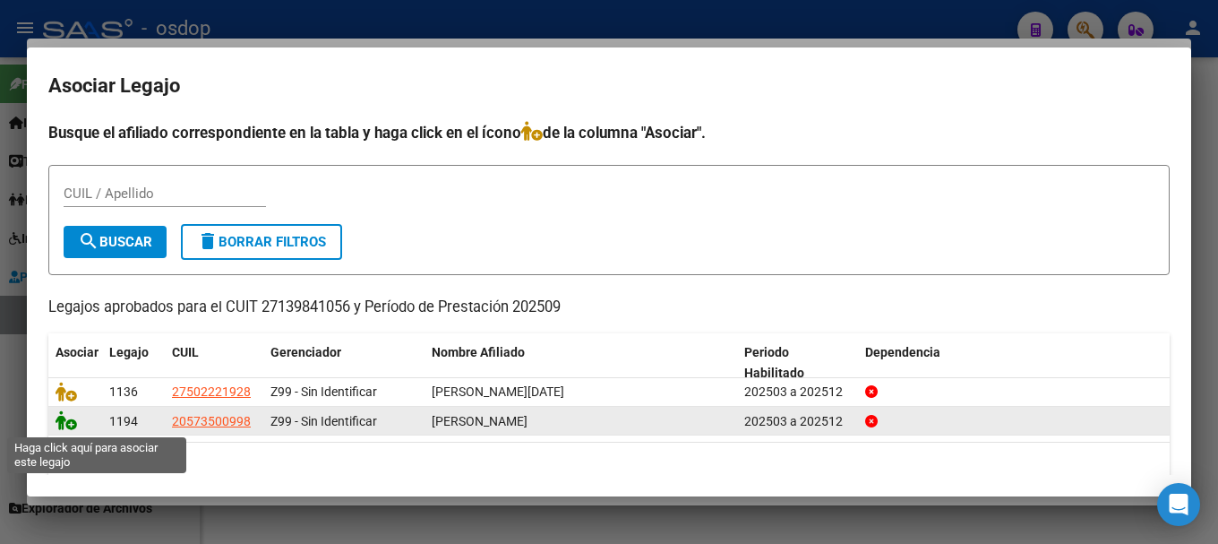
click at [60, 420] on icon at bounding box center [66, 420] width 21 height 20
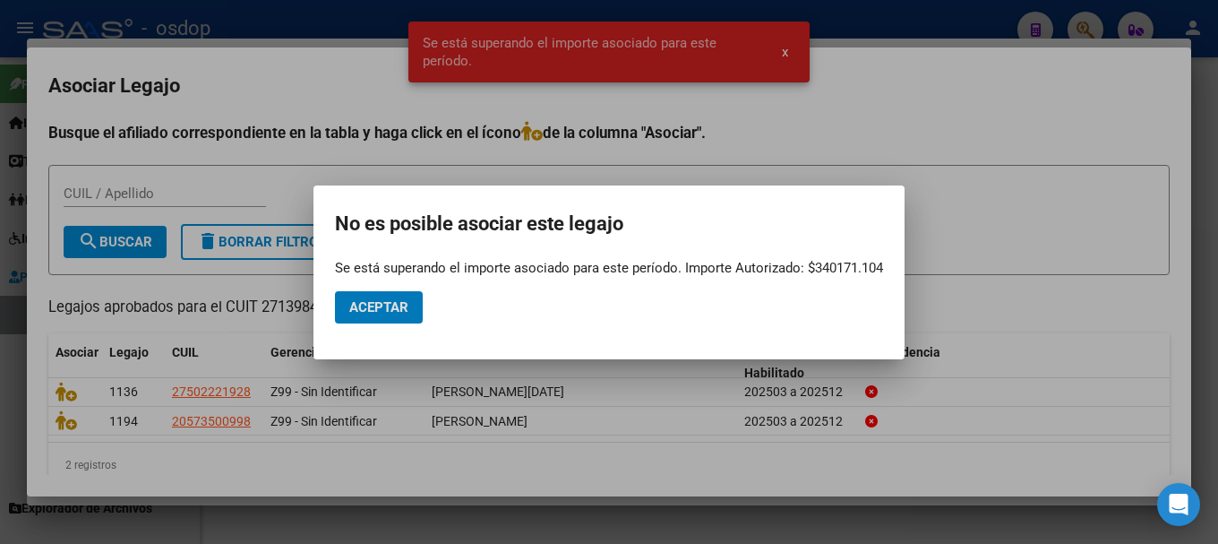
click at [783, 52] on div at bounding box center [609, 272] width 1218 height 544
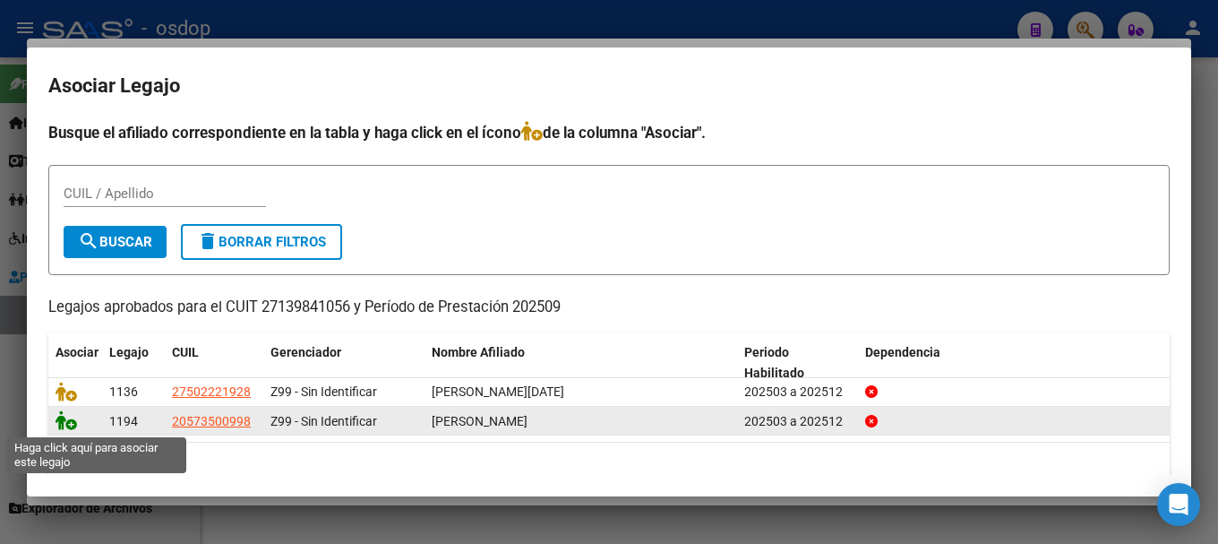
click at [60, 424] on icon at bounding box center [66, 420] width 21 height 20
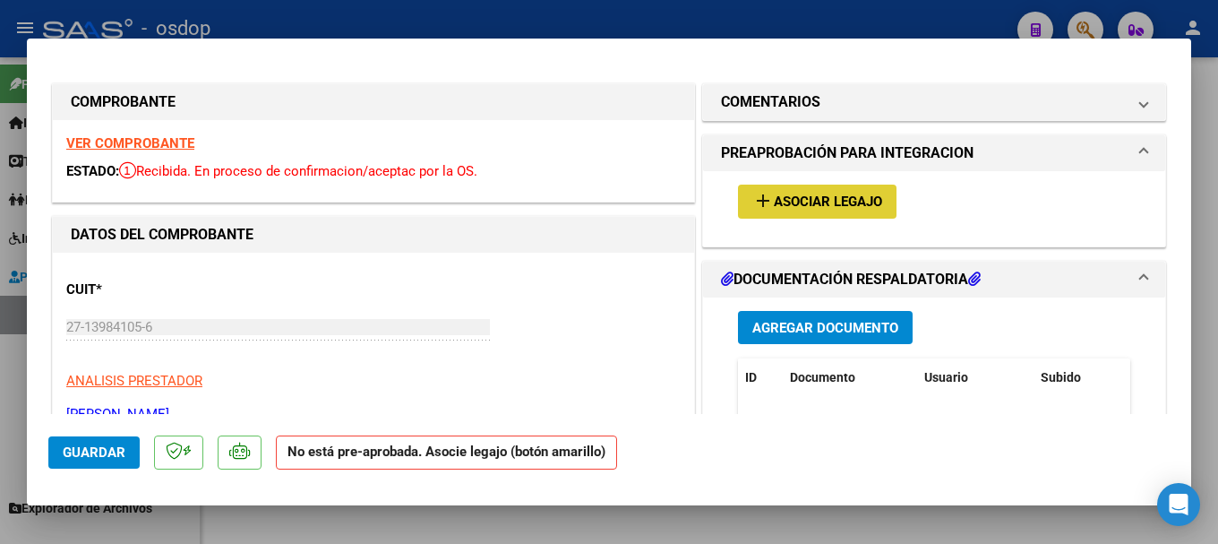
type input "$ 0,00"
